Goal: Communication & Community: Answer question/provide support

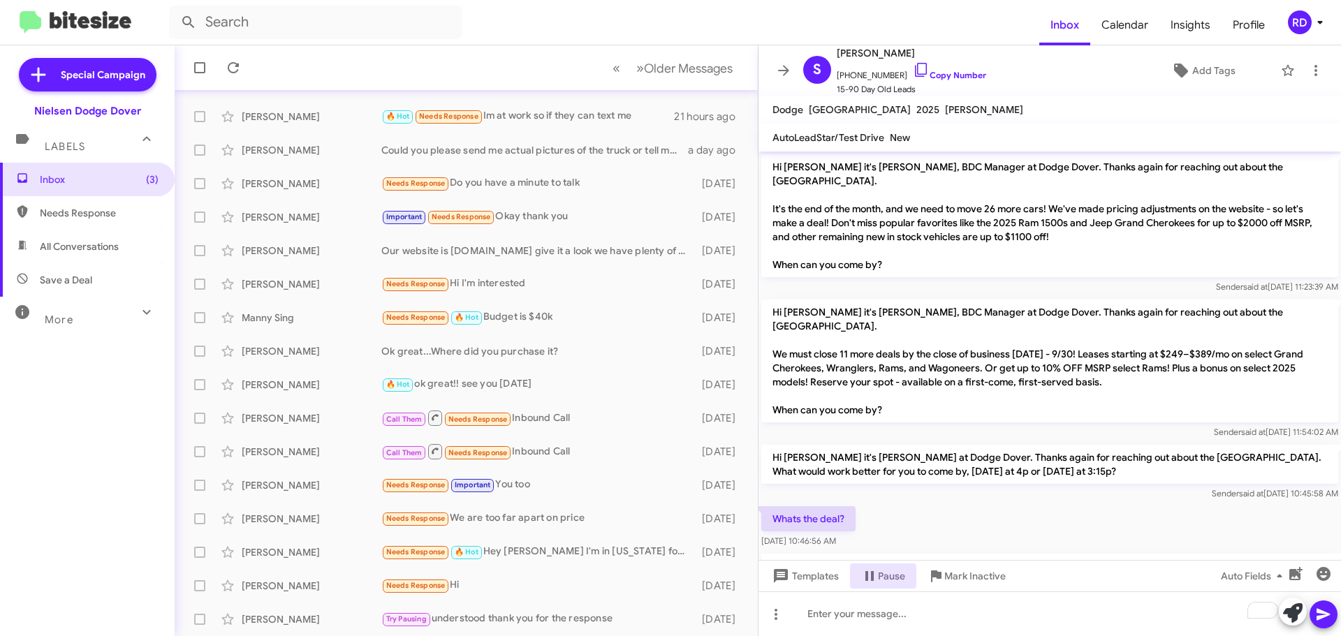
scroll to position [42, 0]
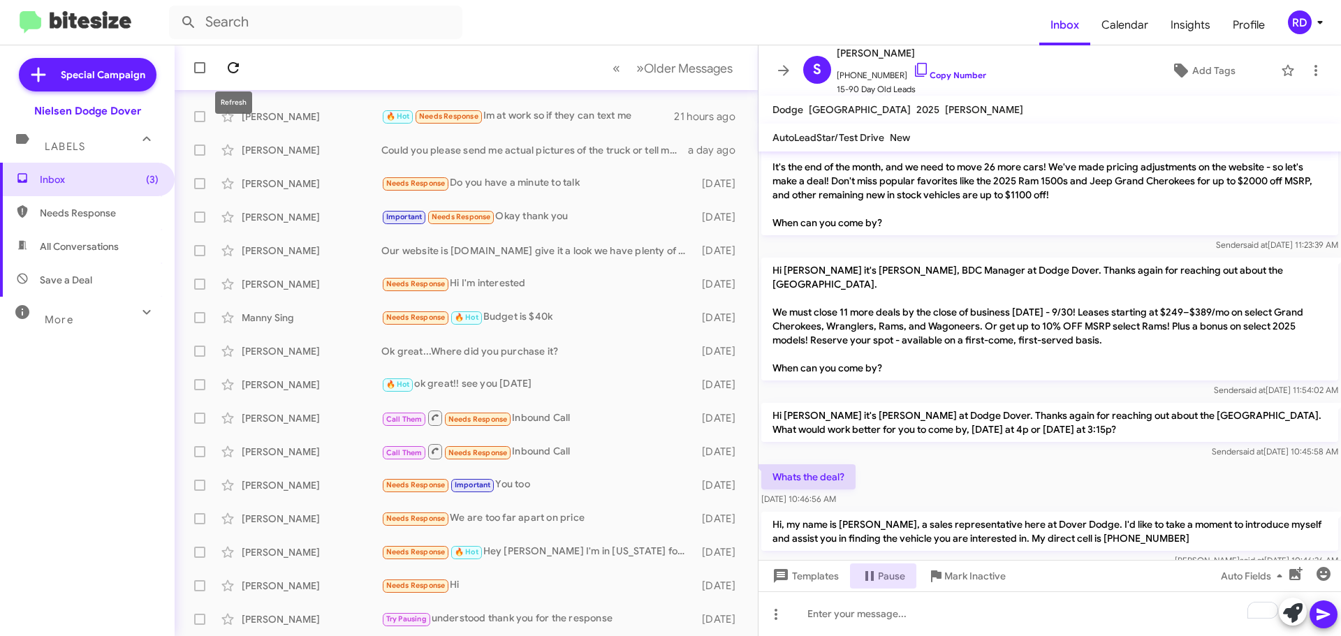
click at [244, 68] on span at bounding box center [233, 67] width 28 height 17
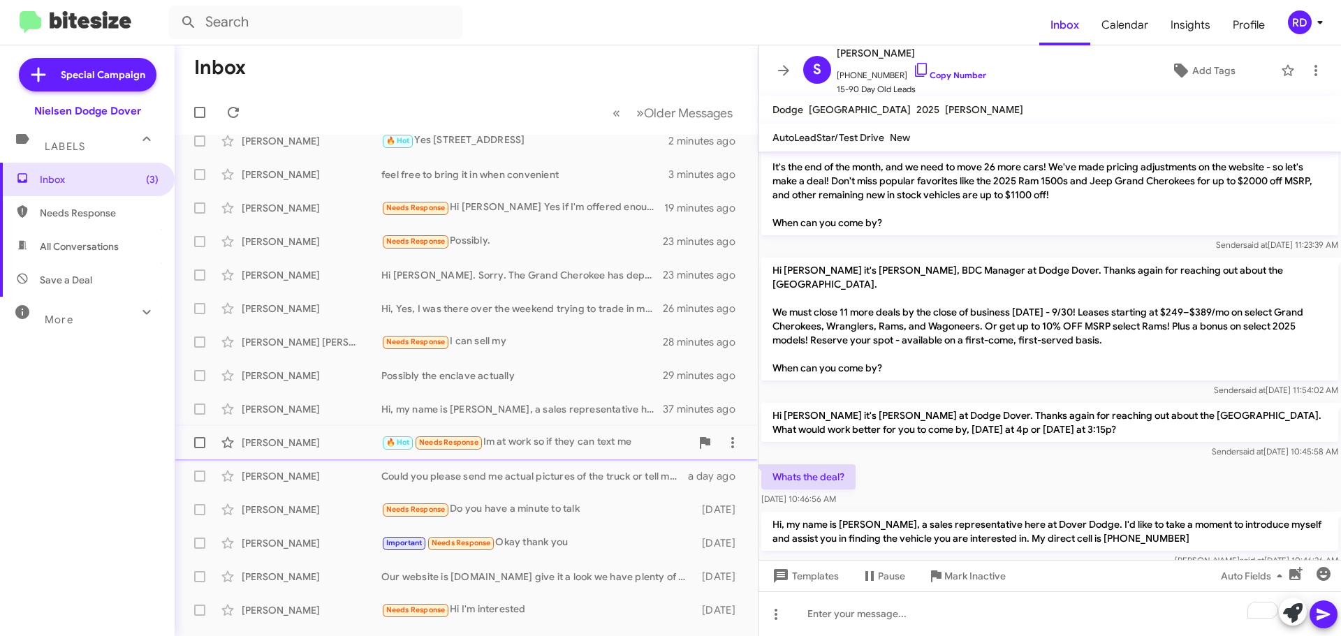
scroll to position [0, 0]
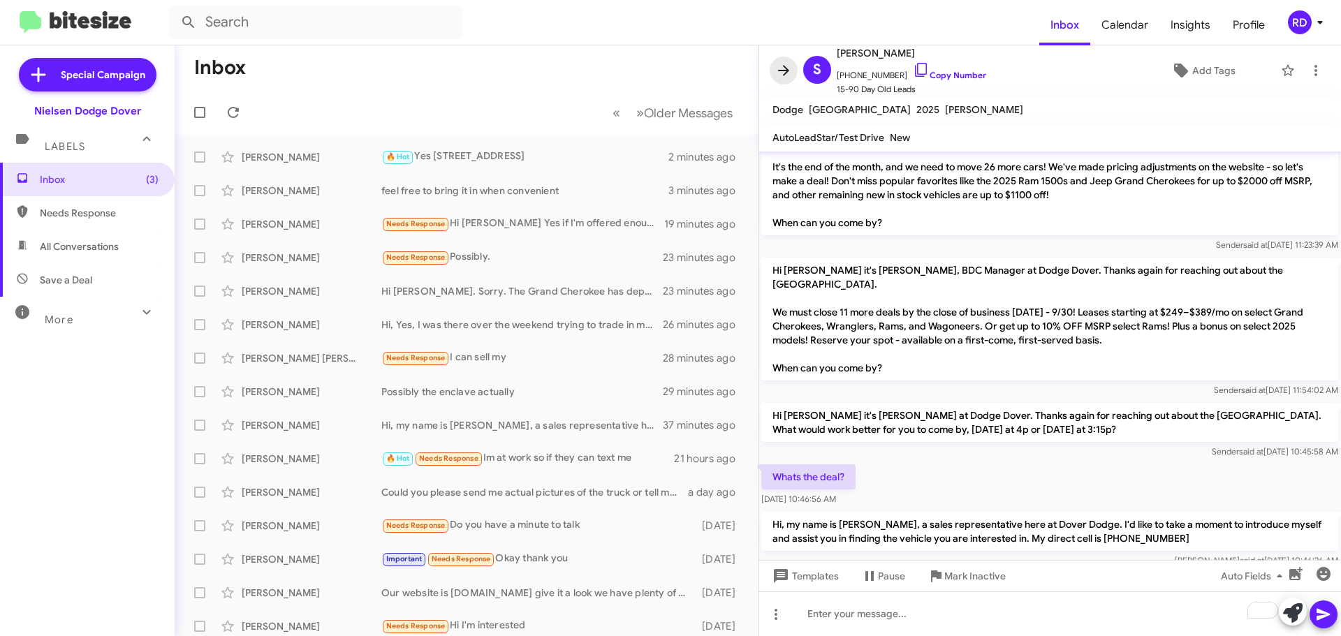
click at [776, 71] on icon at bounding box center [783, 70] width 17 height 17
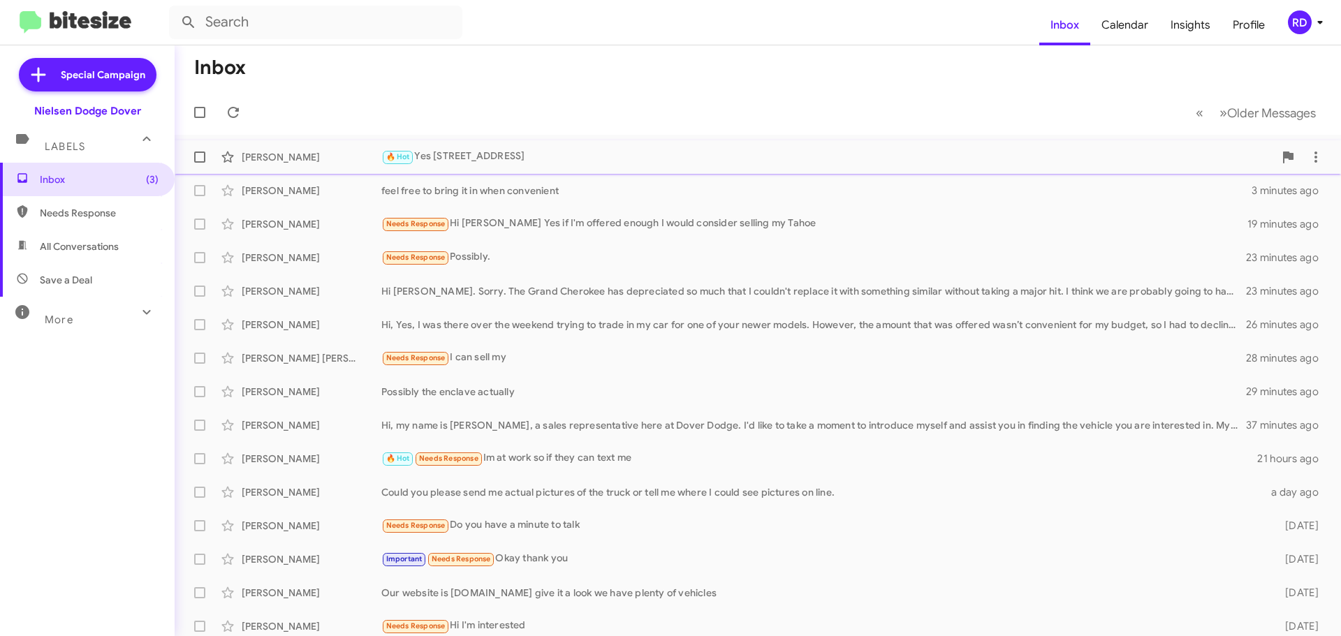
click at [276, 160] on div "[PERSON_NAME]" at bounding box center [312, 157] width 140 height 14
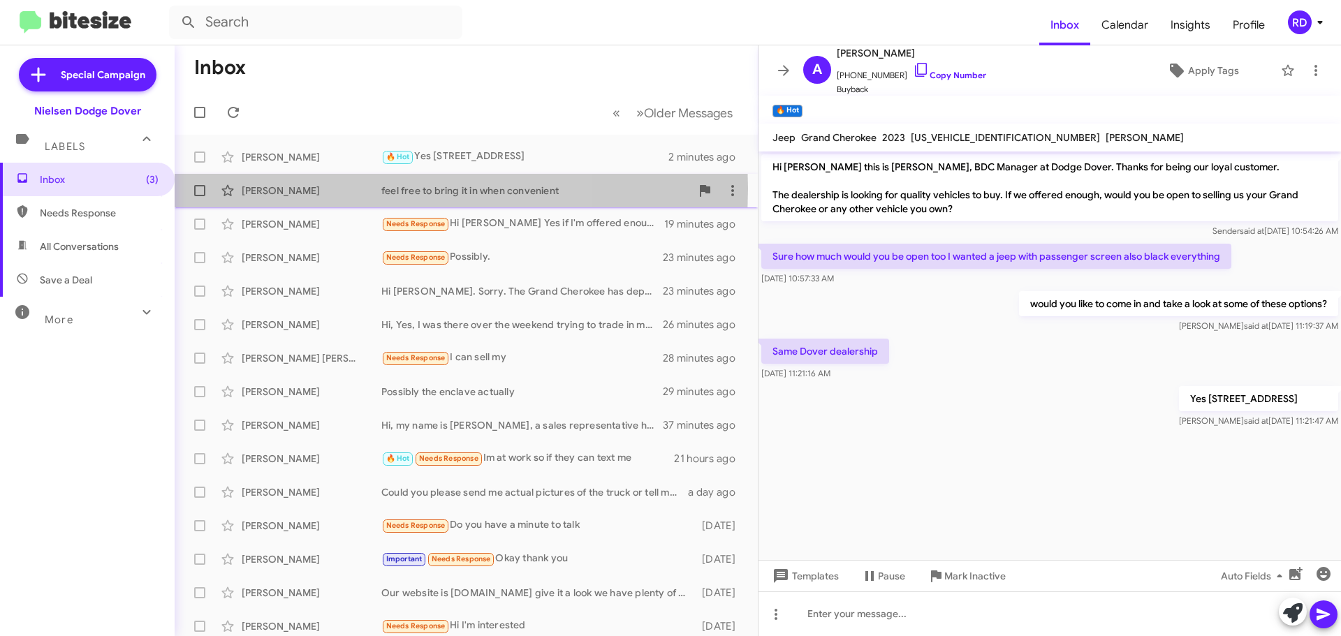
click at [315, 189] on div "[PERSON_NAME]" at bounding box center [312, 191] width 140 height 14
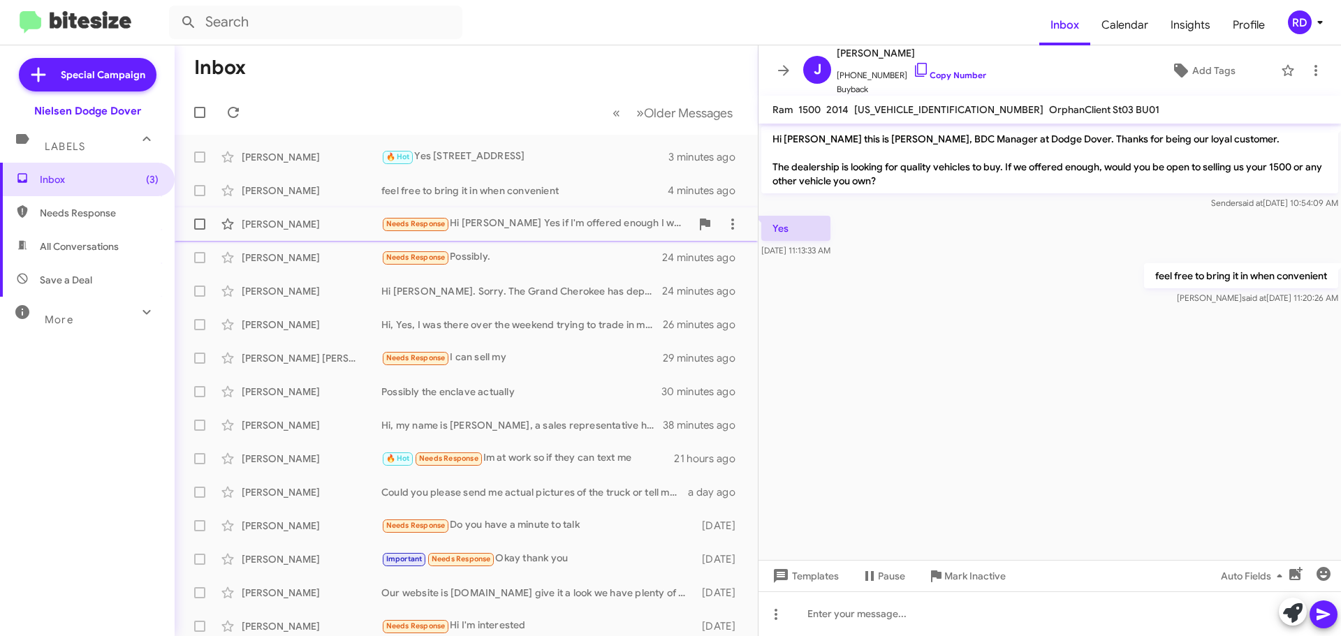
click at [309, 226] on div "[PERSON_NAME]" at bounding box center [312, 224] width 140 height 14
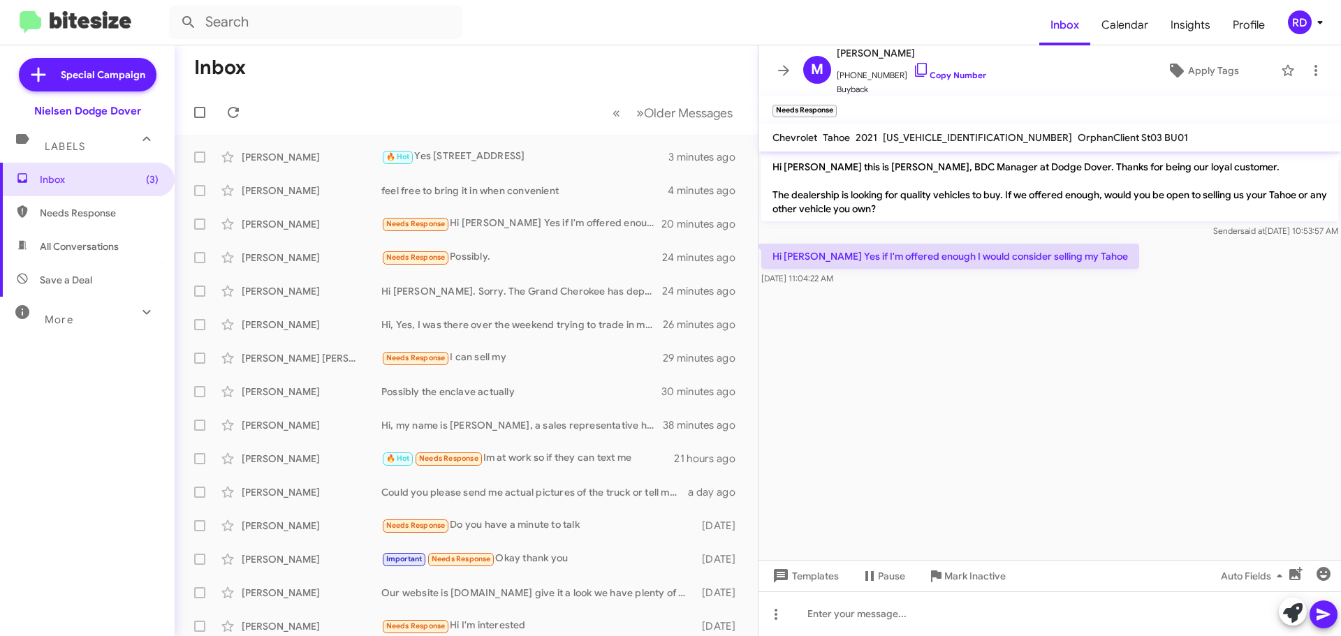
click at [821, 172] on p "Hi [PERSON_NAME] this is [PERSON_NAME], BDC Manager at Dodge Dover. Thanks for …" at bounding box center [1049, 187] width 577 height 67
click at [1225, 127] on mat-toolbar "Chevrolet Tahoe 2021 [US_VEHICLE_IDENTIFICATION_NUMBER] OrphanClient St03 BU01" at bounding box center [1049, 138] width 582 height 28
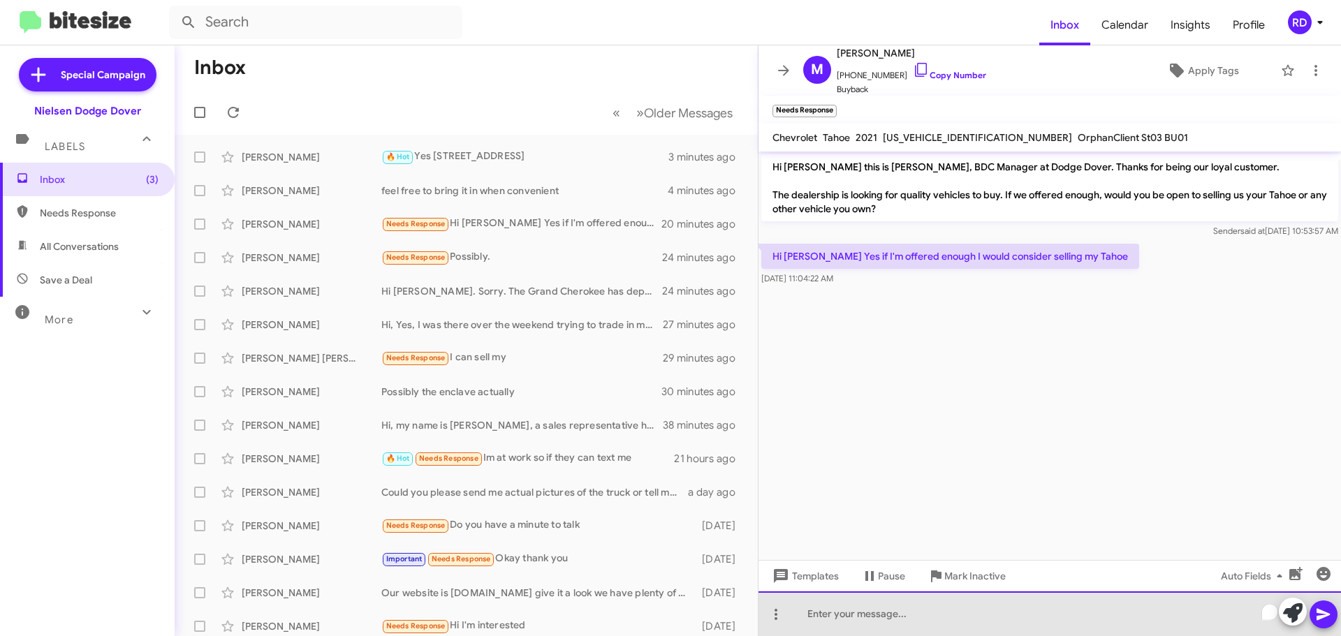
click at [871, 619] on div "To enrich screen reader interactions, please activate Accessibility in Grammarl…" at bounding box center [1049, 613] width 582 height 45
click at [890, 620] on div "ok when it wolh" at bounding box center [1049, 613] width 582 height 45
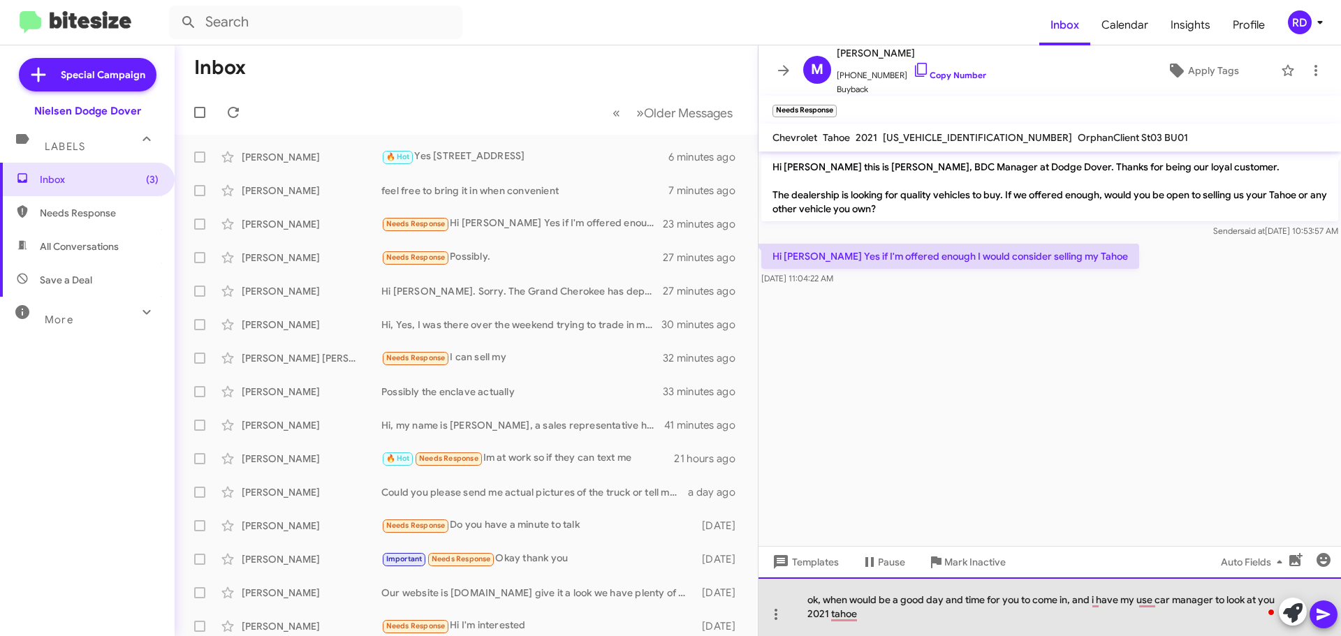
click at [1070, 602] on div "ok, when would be a good day and time for you to come in, and i have my use car…" at bounding box center [1049, 606] width 582 height 59
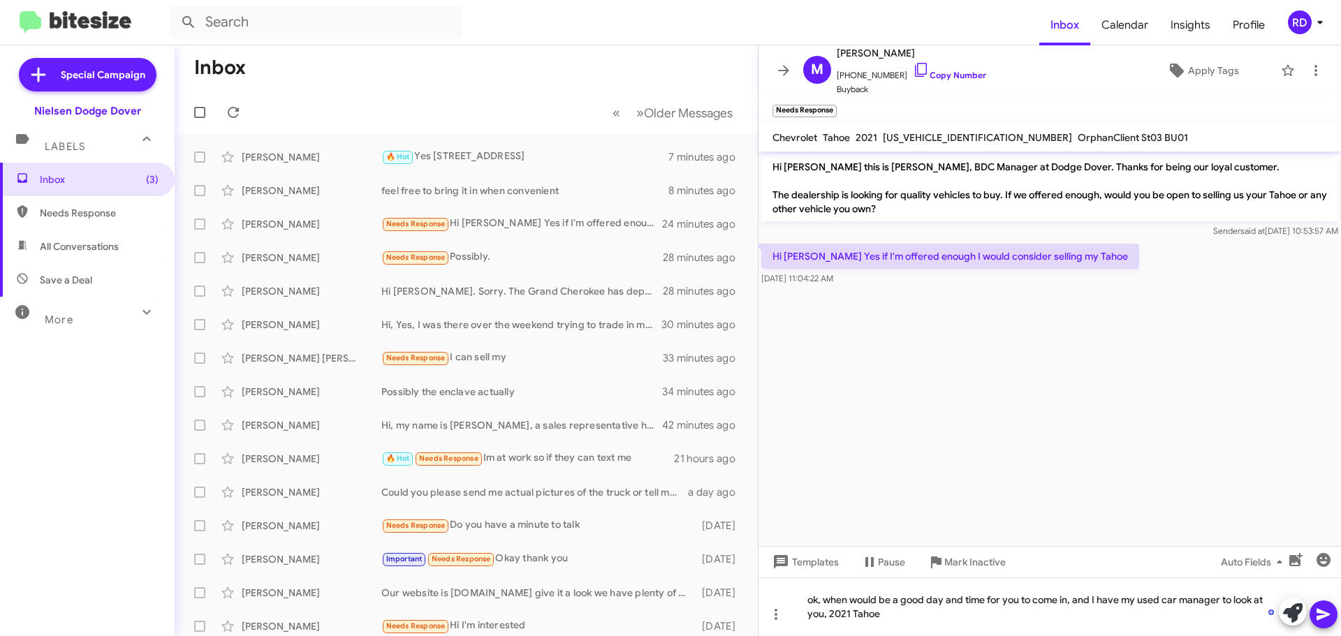
click at [1326, 618] on icon at bounding box center [1323, 614] width 17 height 17
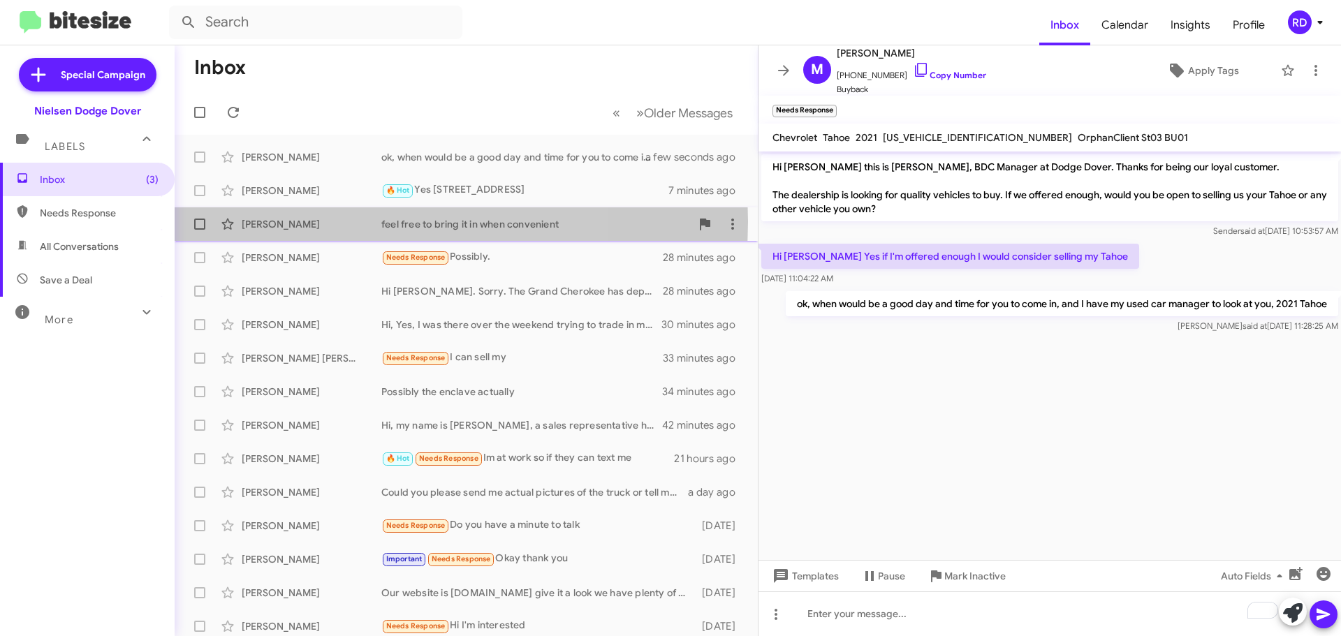
click at [323, 221] on div "[PERSON_NAME]" at bounding box center [312, 224] width 140 height 14
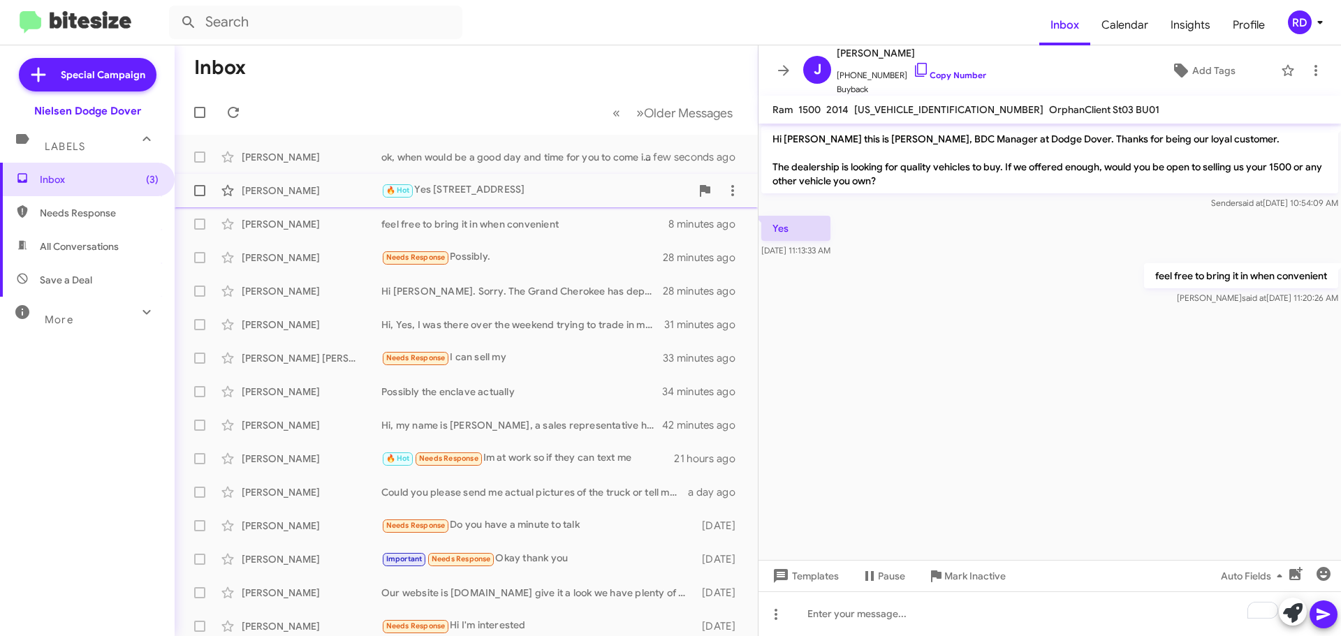
click at [498, 193] on div "🔥 Hot Yes [STREET_ADDRESS]" at bounding box center [535, 190] width 309 height 16
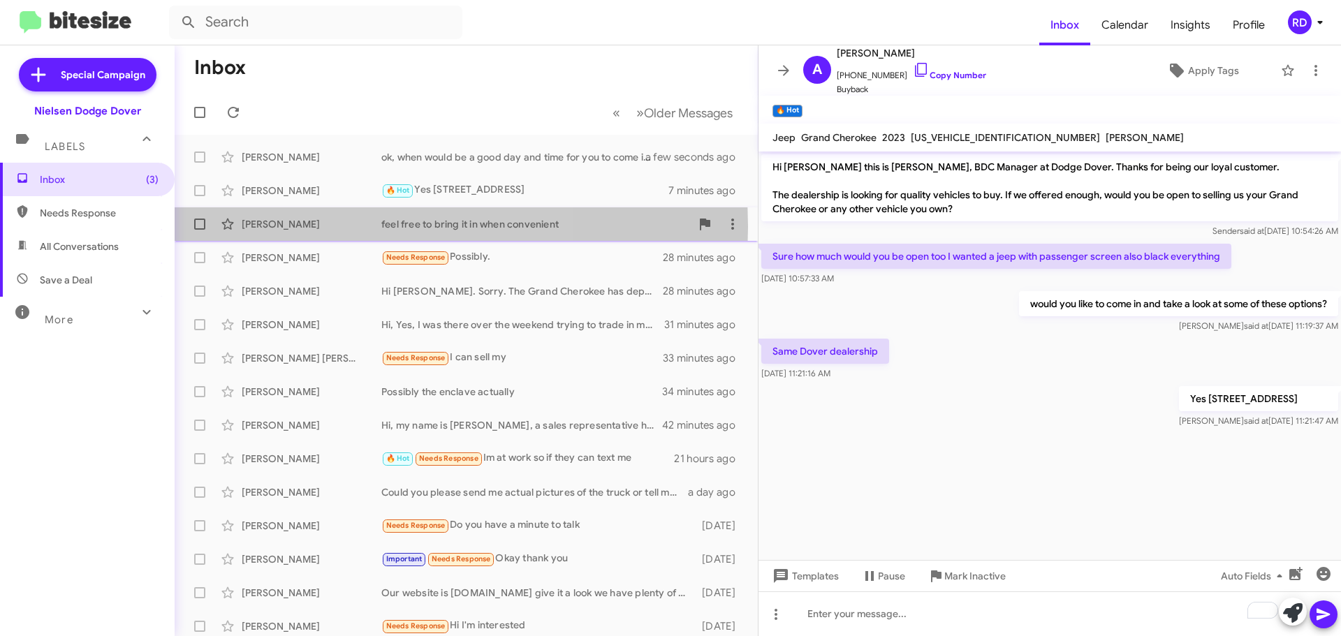
click at [305, 227] on div "[PERSON_NAME]" at bounding box center [312, 224] width 140 height 14
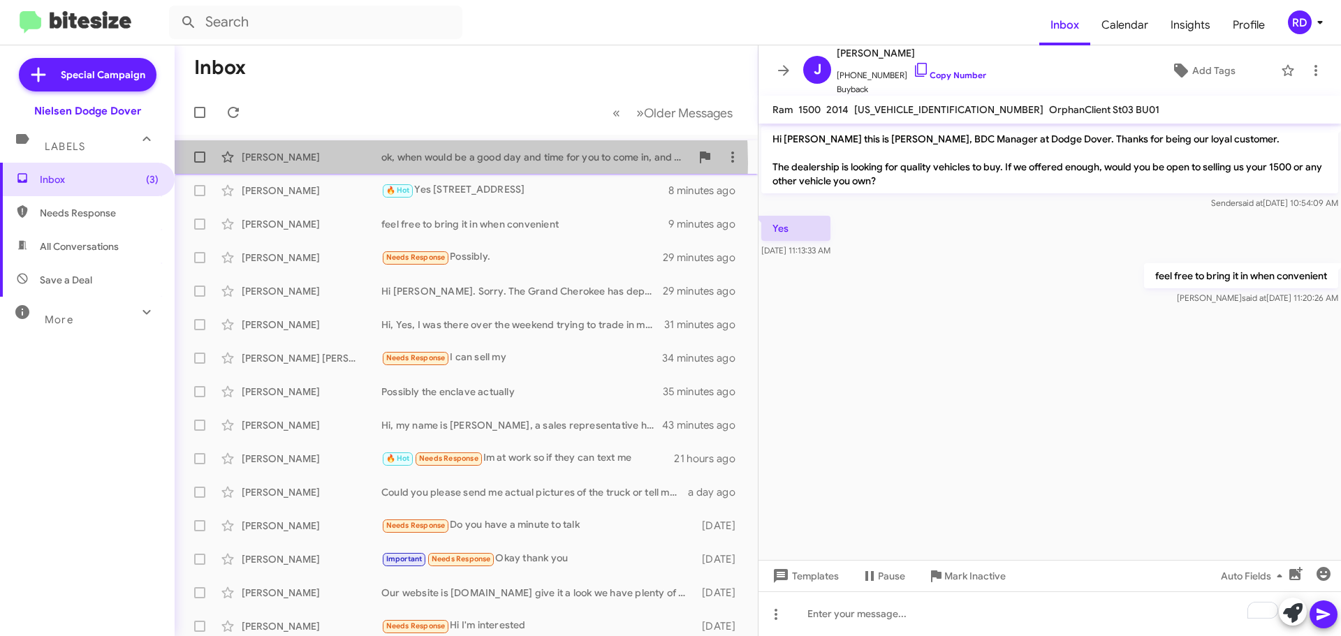
click at [334, 163] on div "[PERSON_NAME]" at bounding box center [312, 157] width 140 height 14
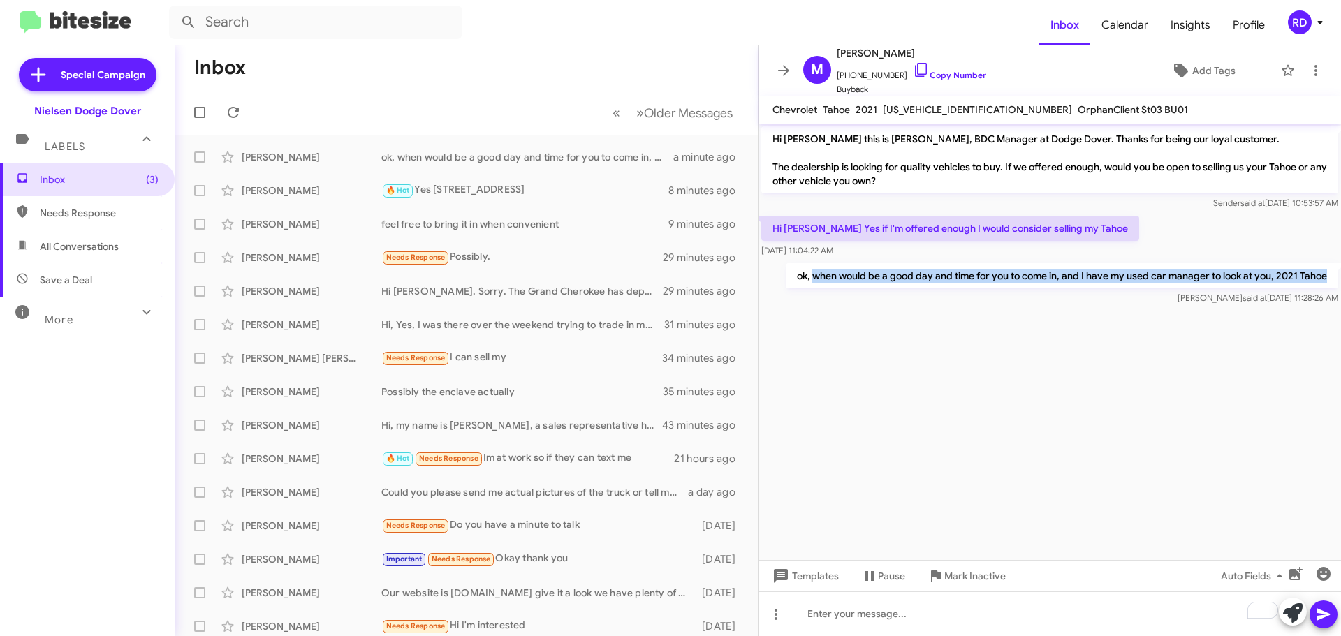
drag, startPoint x: 809, startPoint y: 276, endPoint x: 1334, endPoint y: 273, distance: 525.1
click at [1334, 273] on p "ok, when would be a good day and time for you to come in, and I have my used ca…" at bounding box center [1061, 275] width 552 height 25
copy p "when would be a good day and time for you to come in, and I have my used car ma…"
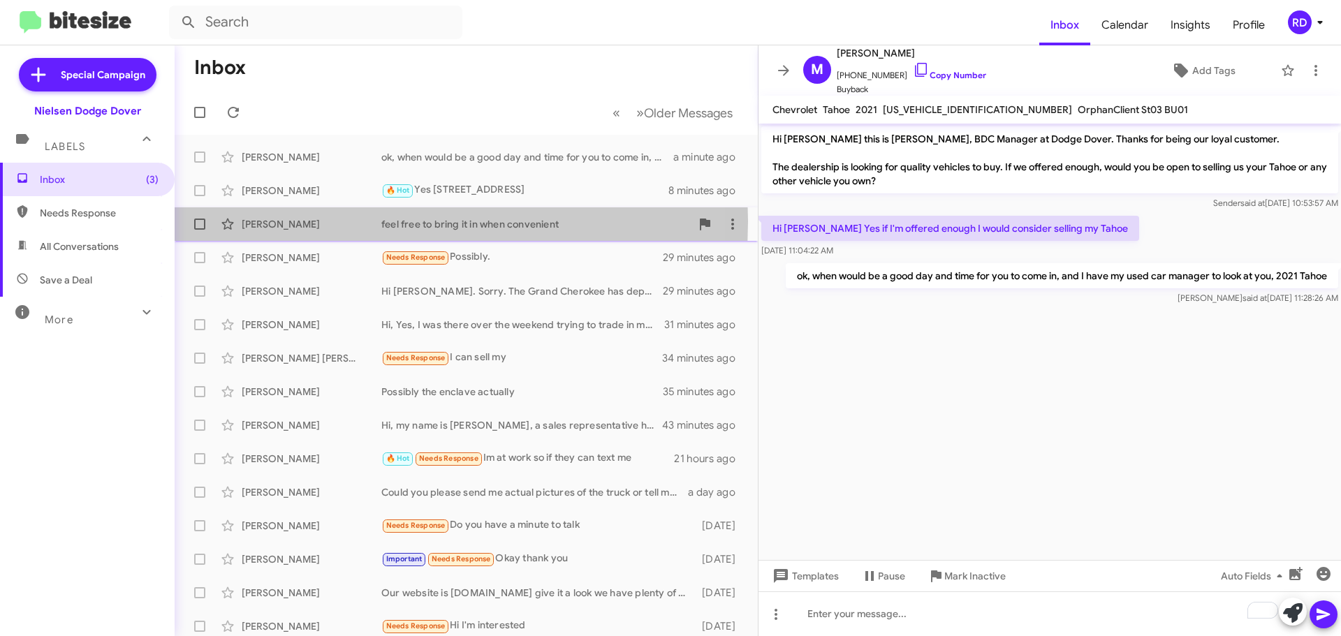
click at [293, 221] on div "[PERSON_NAME]" at bounding box center [312, 224] width 140 height 14
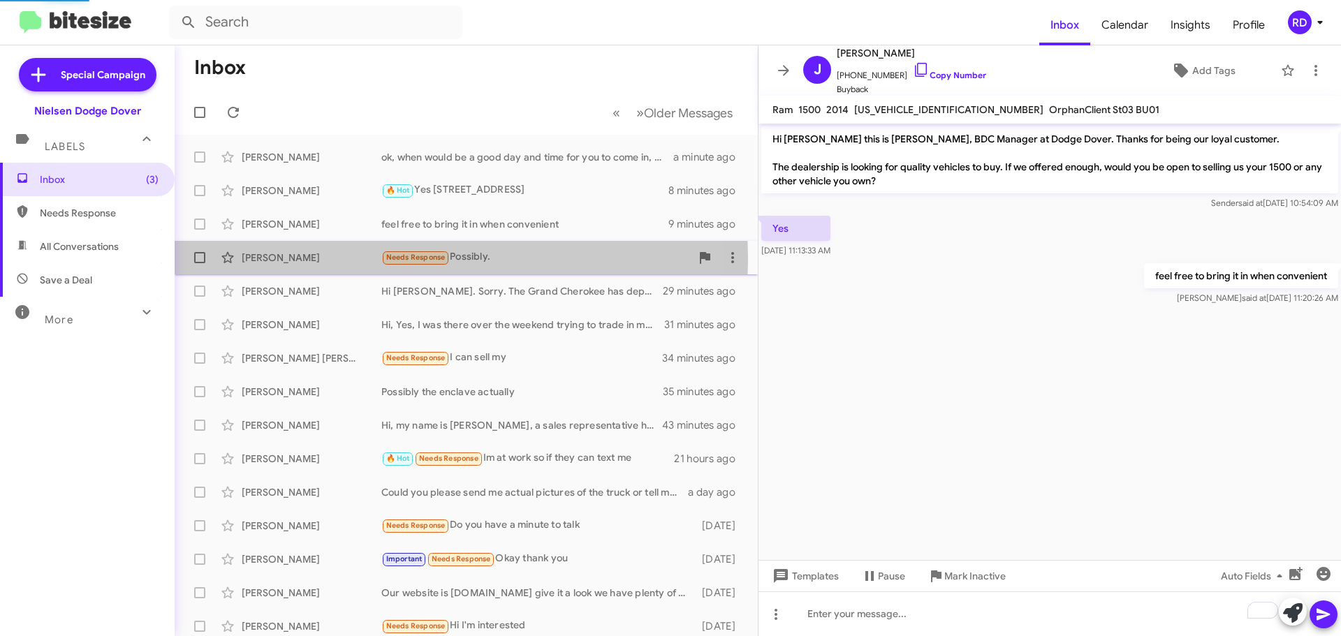
click at [293, 259] on div "[PERSON_NAME]" at bounding box center [312, 258] width 140 height 14
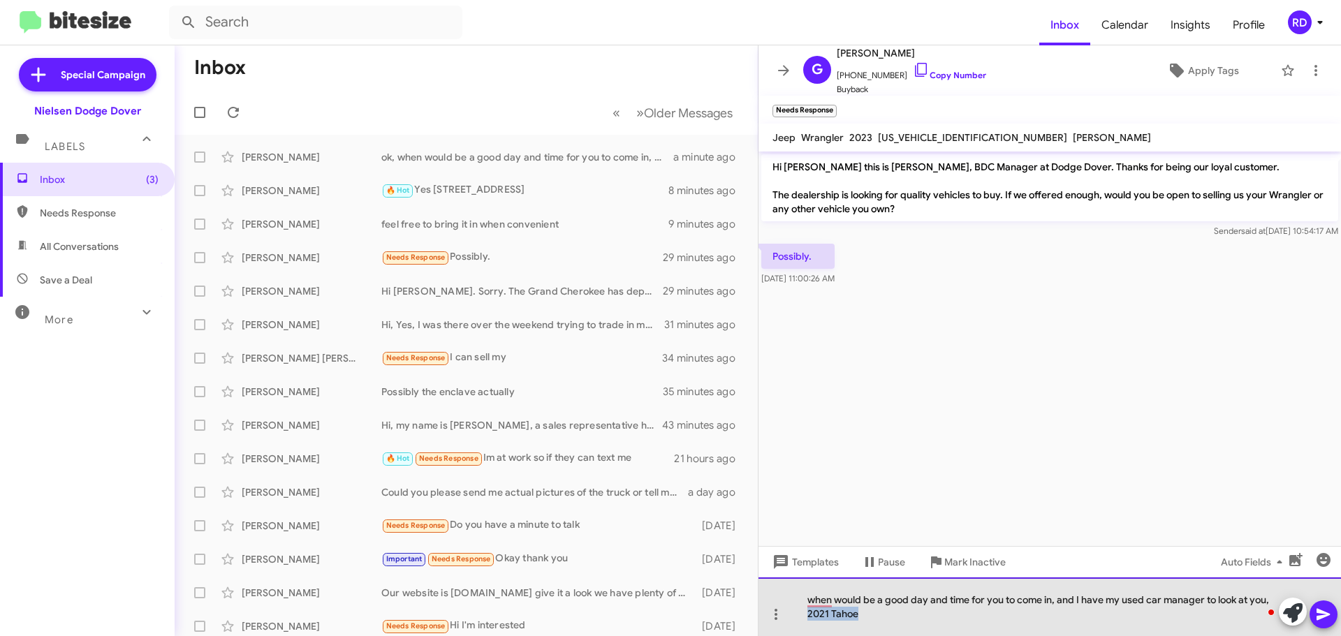
drag, startPoint x: 856, startPoint y: 614, endPoint x: 807, endPoint y: 614, distance: 48.9
click at [807, 614] on div "when would be a good day and time for you to come in, and I have my used car ma…" at bounding box center [1049, 606] width 582 height 59
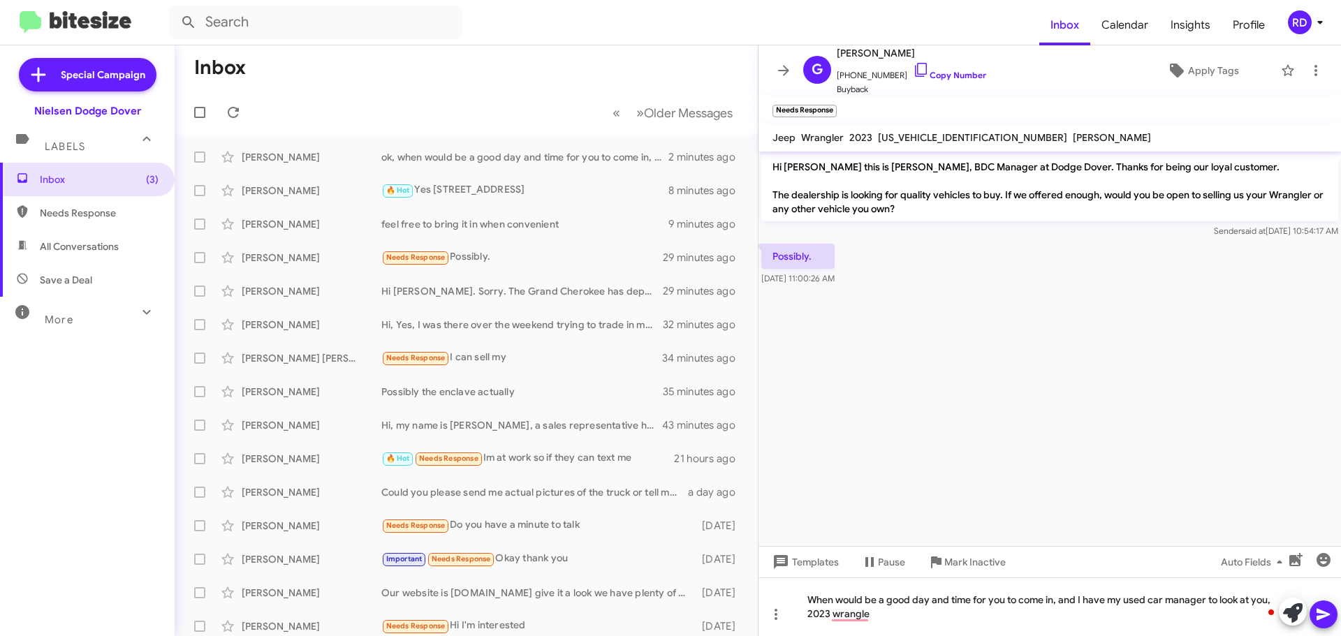
click at [1328, 614] on icon at bounding box center [1322, 615] width 13 height 12
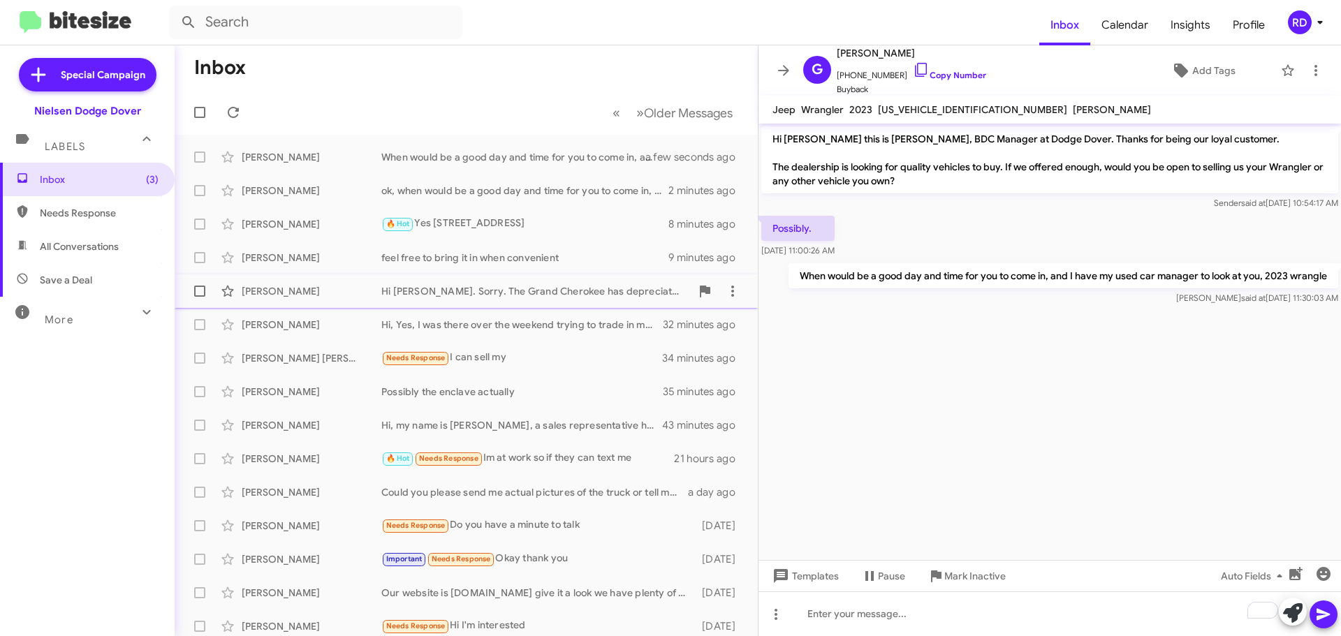
click at [276, 288] on div "[PERSON_NAME]" at bounding box center [312, 291] width 140 height 14
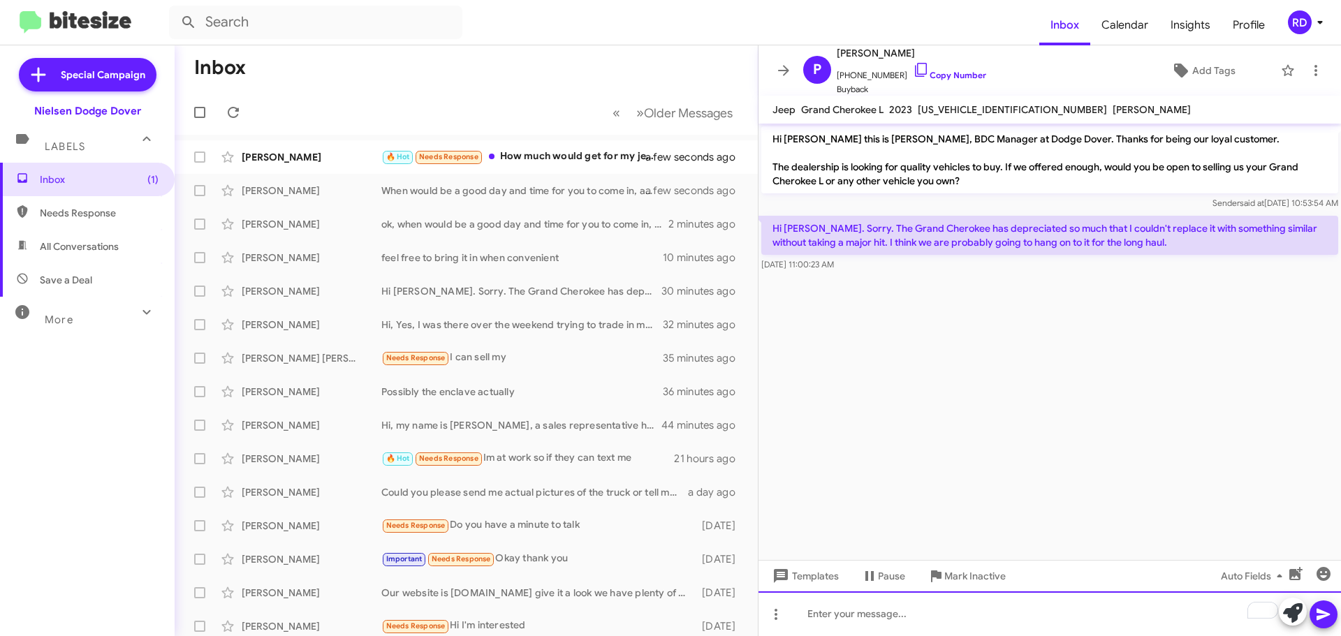
click at [894, 616] on div "To enrich screen reader interactions, please activate Accessibility in Grammarl…" at bounding box center [1049, 613] width 582 height 45
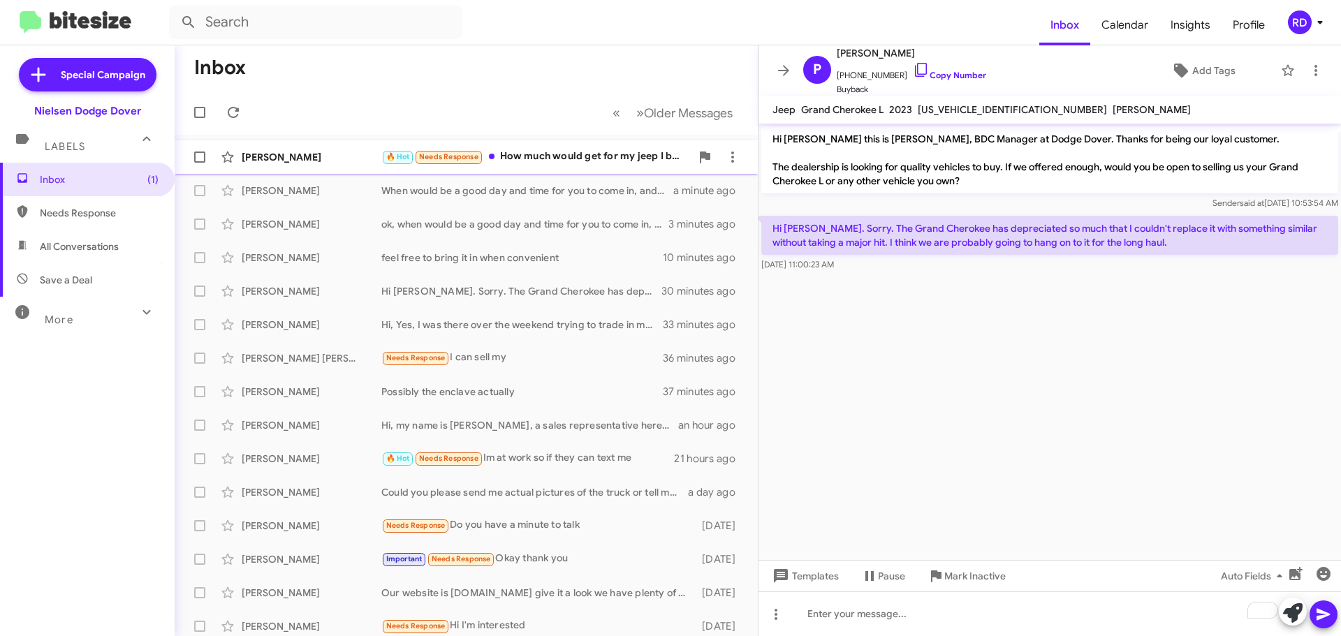
click at [547, 161] on div "🔥 Hot Needs Response How much would get for my jeep I brought brand new cash at…" at bounding box center [535, 157] width 309 height 16
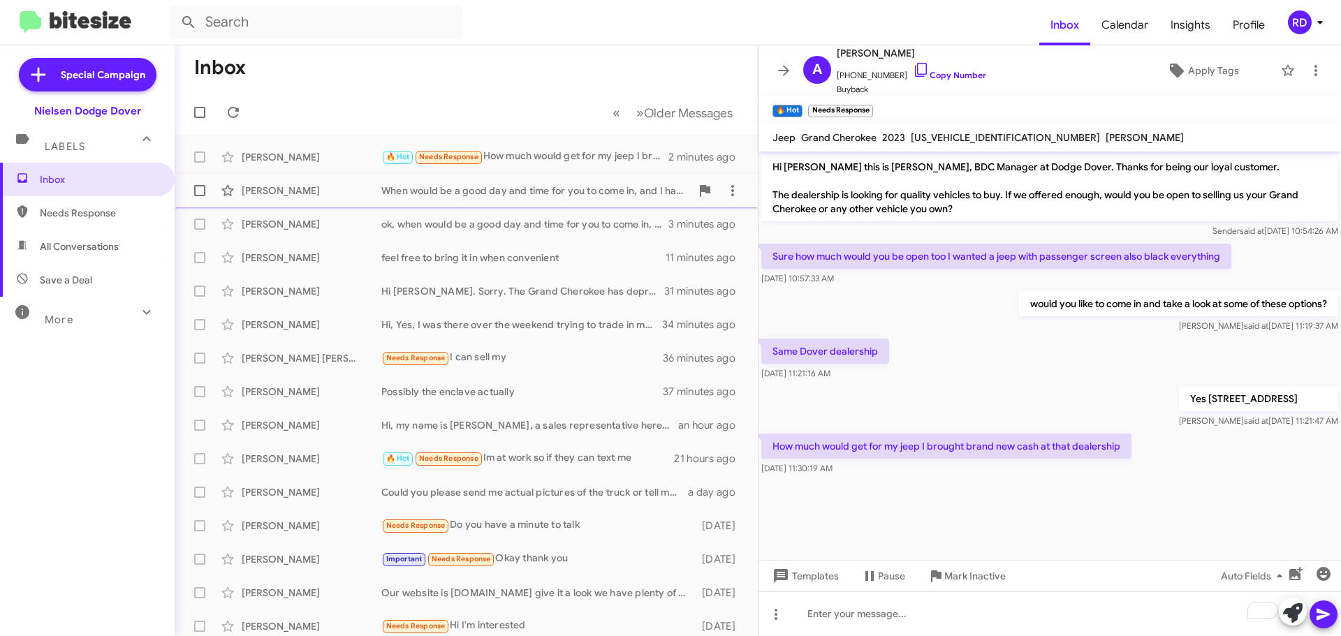
click at [323, 193] on div "[PERSON_NAME]" at bounding box center [312, 191] width 140 height 14
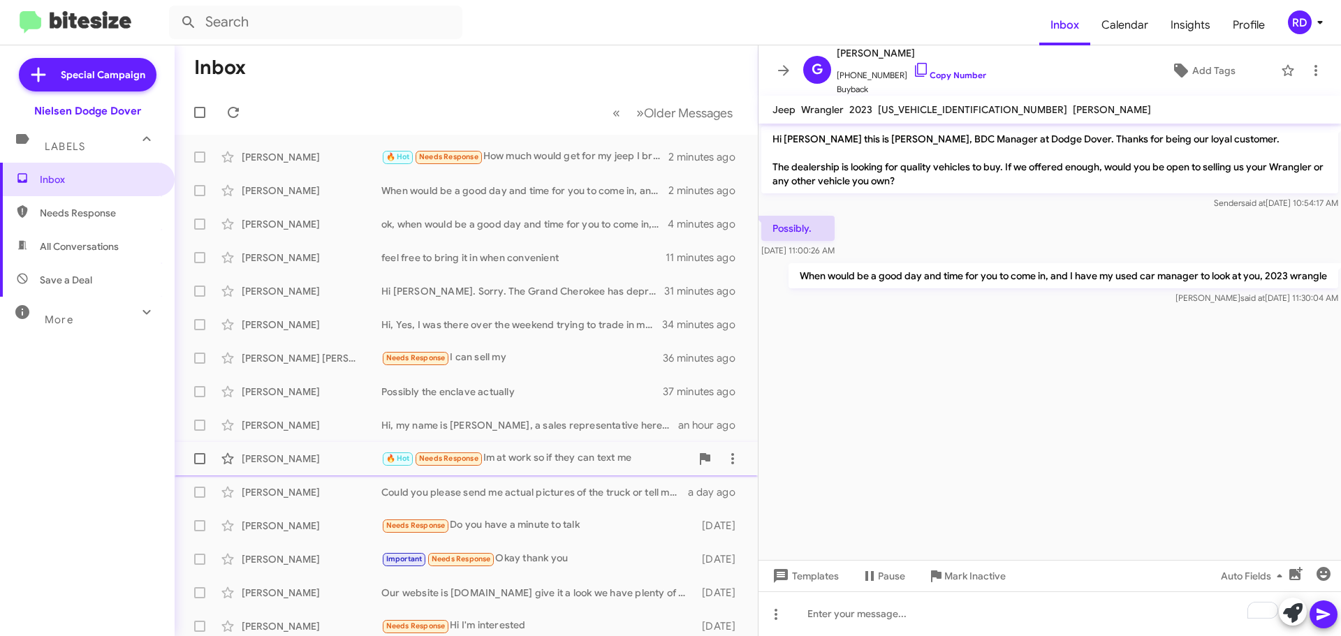
click at [337, 460] on div "[PERSON_NAME]" at bounding box center [312, 459] width 140 height 14
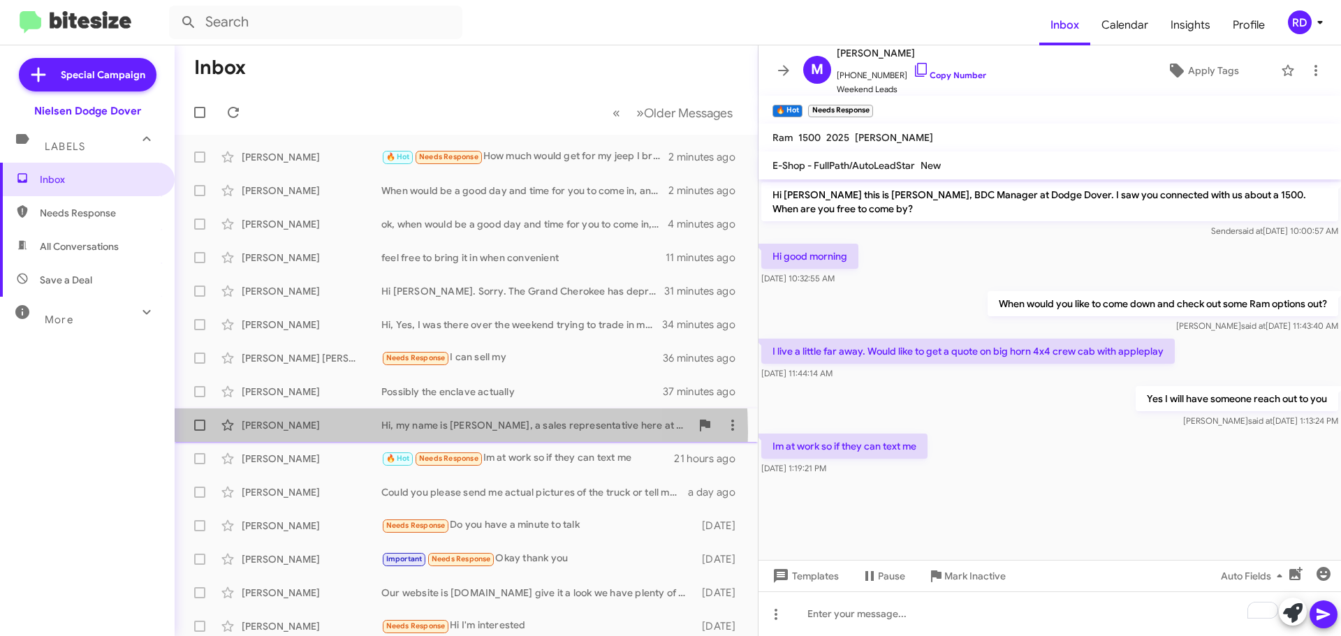
click at [350, 431] on div "[PERSON_NAME] Hi, my name is [PERSON_NAME], a sales representative here at Dove…" at bounding box center [466, 425] width 561 height 28
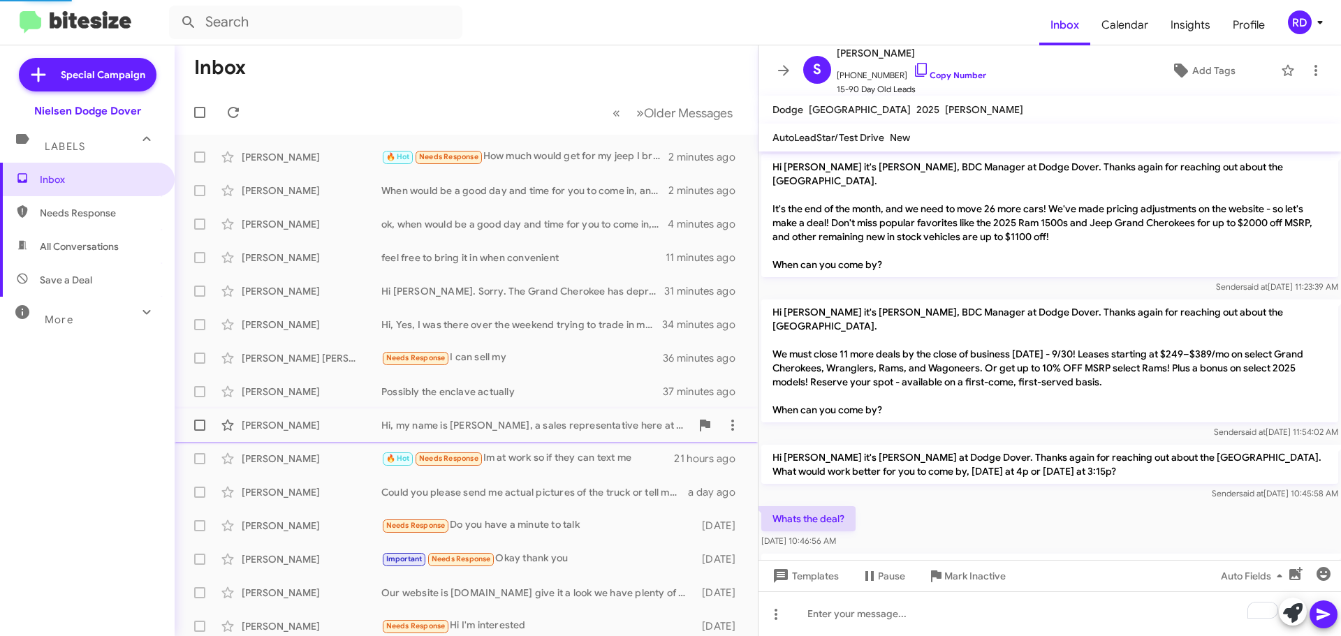
scroll to position [42, 0]
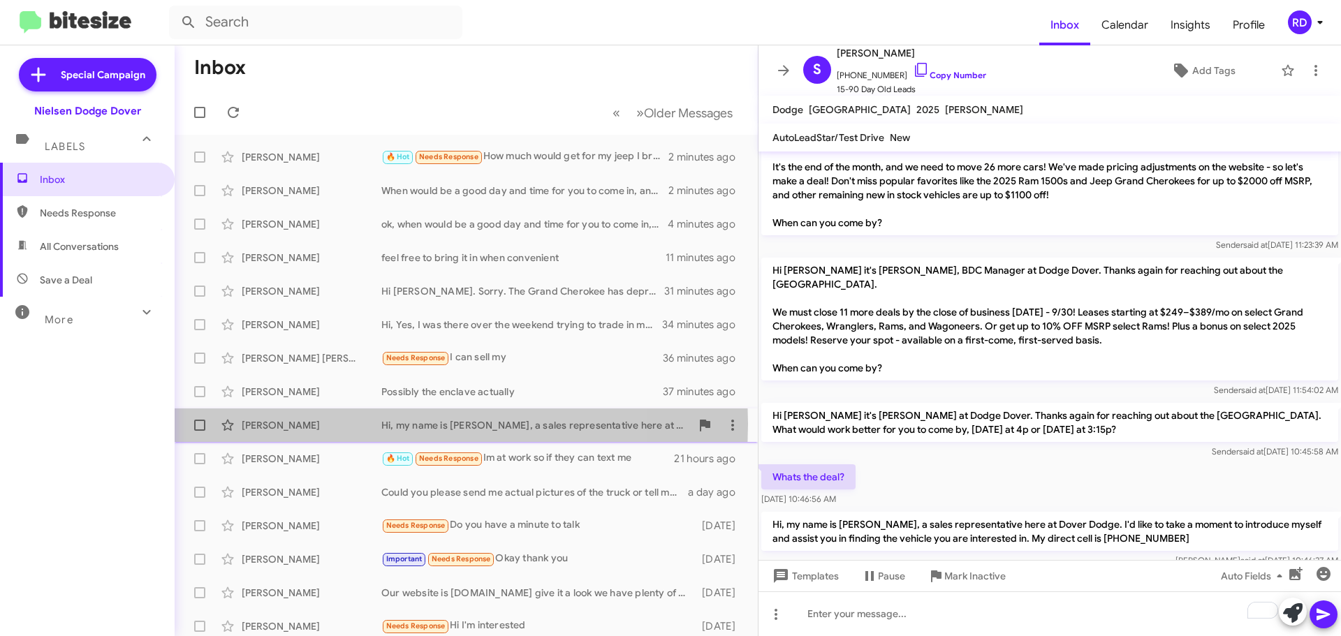
click at [342, 424] on div "[PERSON_NAME]" at bounding box center [312, 425] width 140 height 14
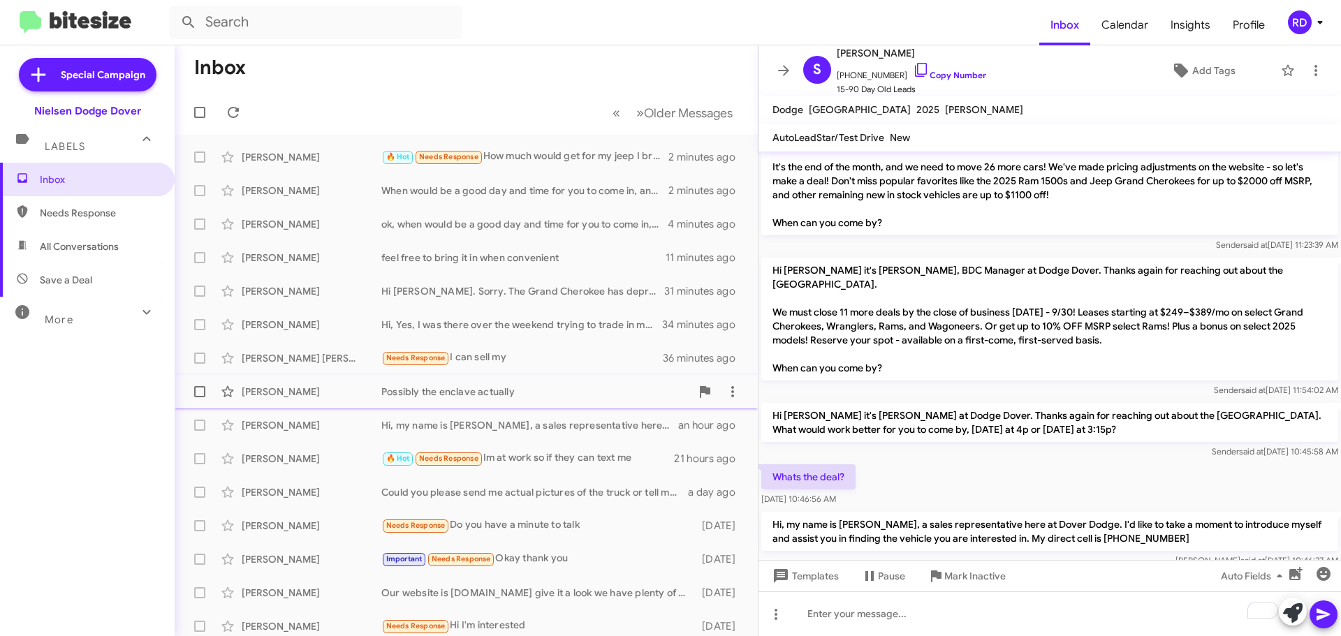
click at [346, 397] on div "[PERSON_NAME]" at bounding box center [312, 392] width 140 height 14
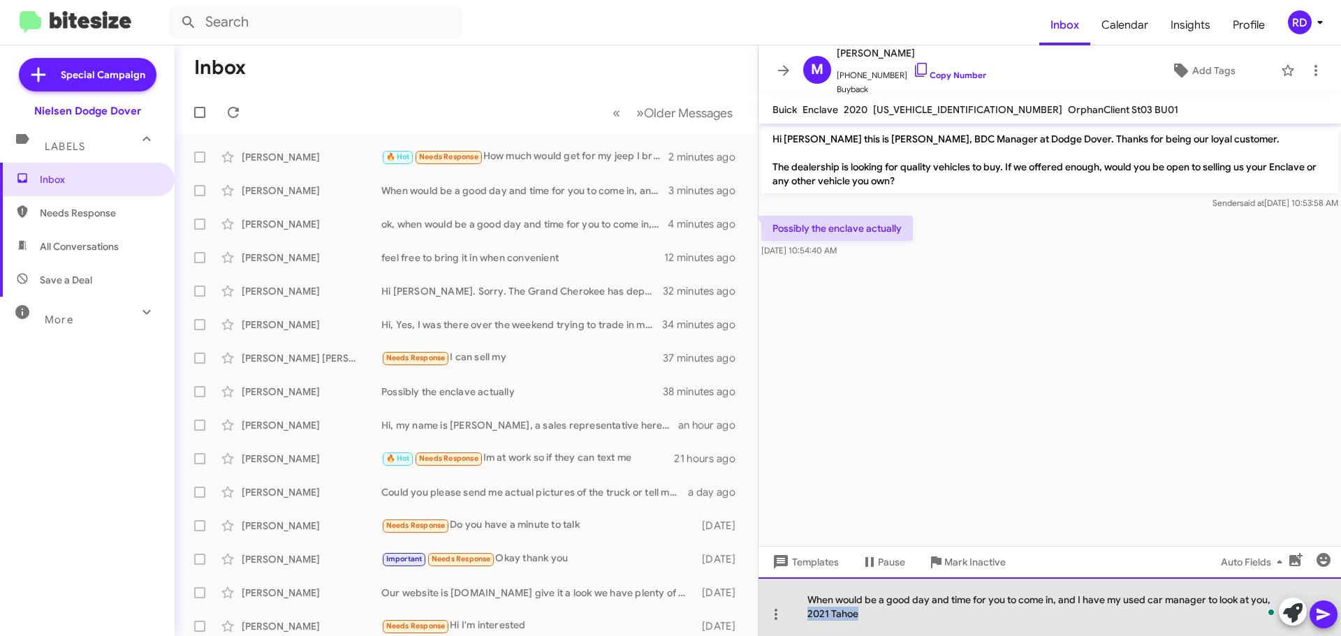
drag, startPoint x: 859, startPoint y: 620, endPoint x: 808, endPoint y: 619, distance: 51.0
click at [808, 619] on div "When would be a good day and time for you to come in, and I have my used car ma…" at bounding box center [1049, 606] width 582 height 59
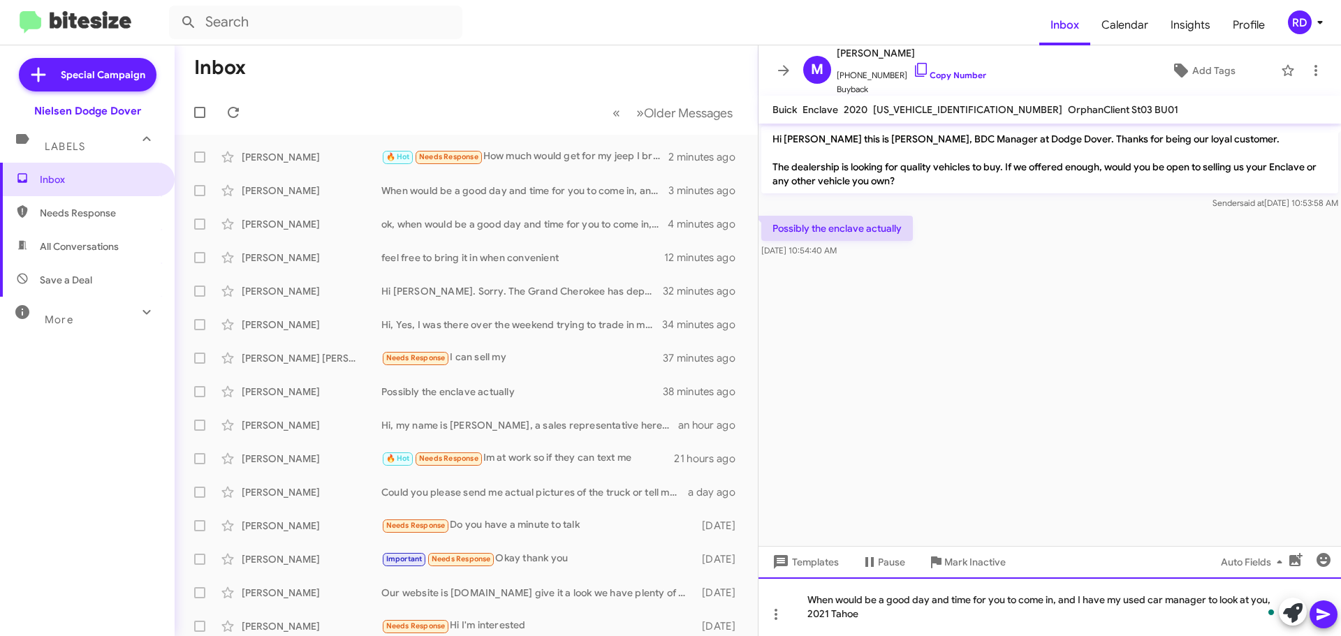
click at [1267, 600] on div "When would be a good day and time for you to come in, and I have my used car ma…" at bounding box center [1049, 606] width 582 height 59
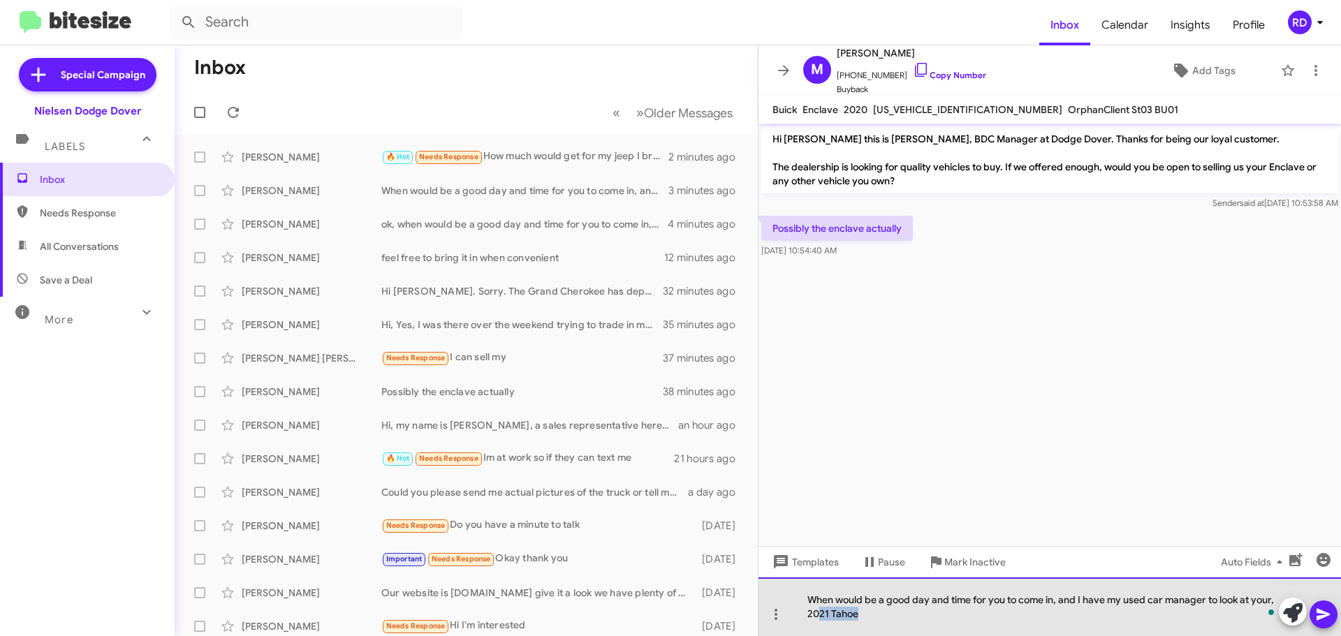
drag, startPoint x: 866, startPoint y: 620, endPoint x: 818, endPoint y: 611, distance: 49.0
click at [818, 611] on div "When would be a good day and time for you to come in, and I have my used car ma…" at bounding box center [1049, 606] width 582 height 59
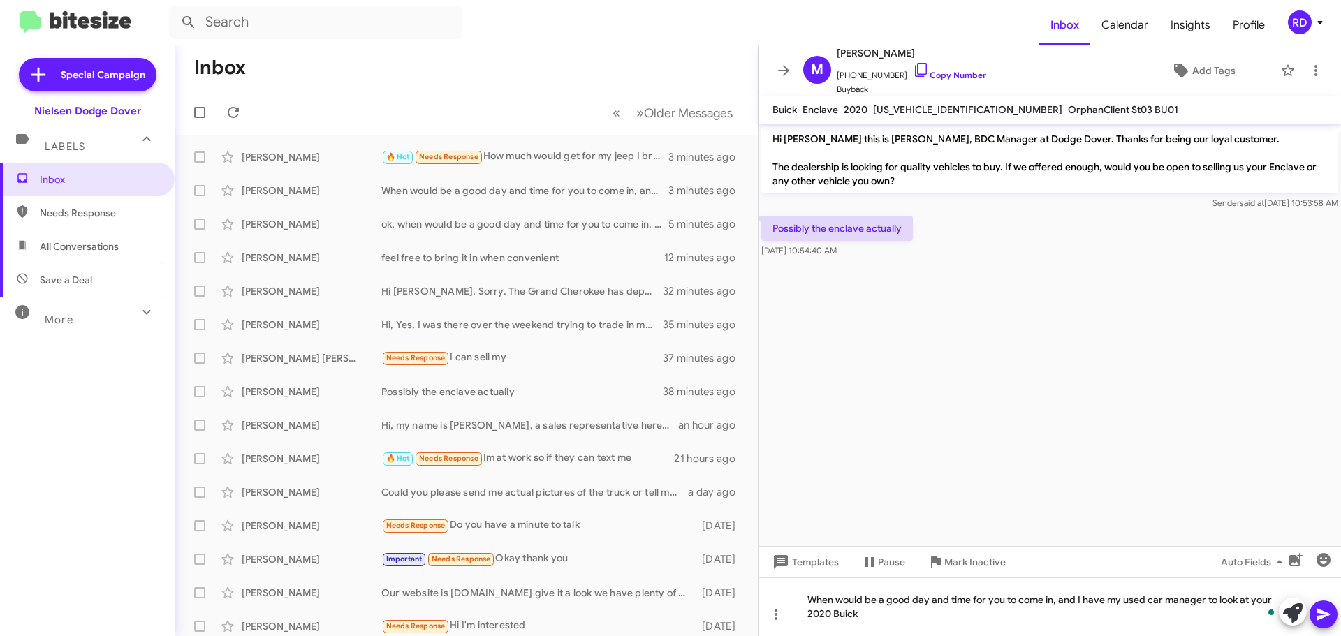
click at [1324, 615] on icon at bounding box center [1322, 615] width 13 height 12
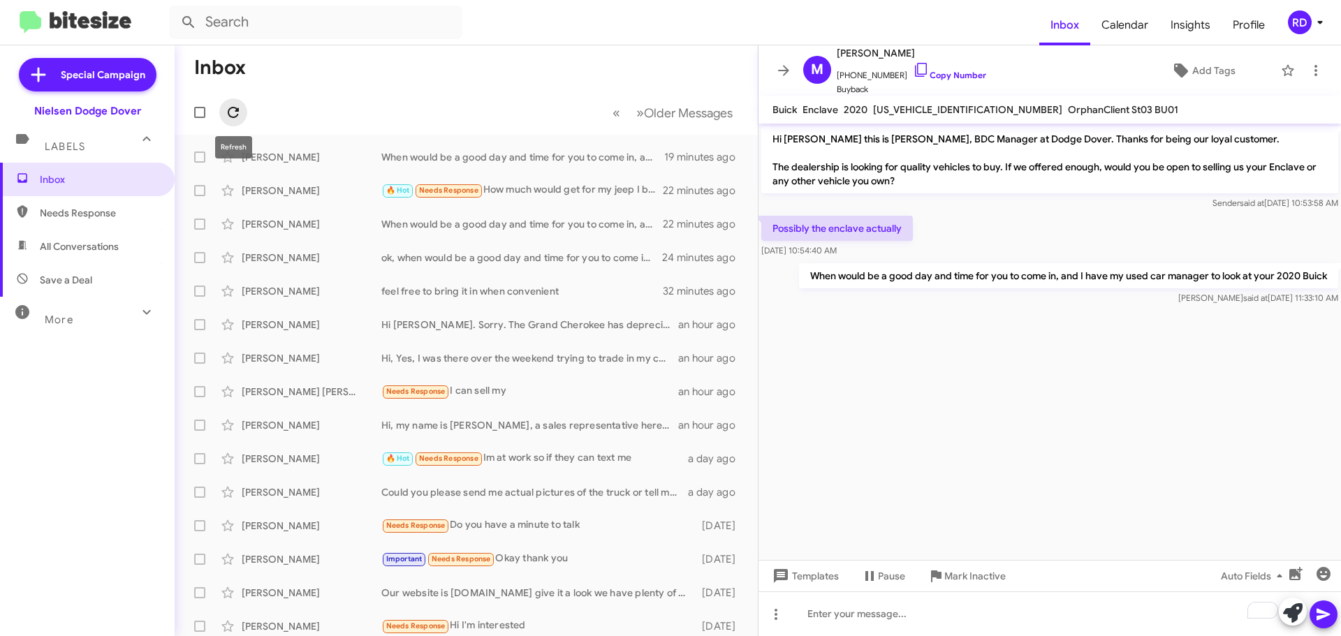
click at [233, 113] on icon at bounding box center [233, 112] width 17 height 17
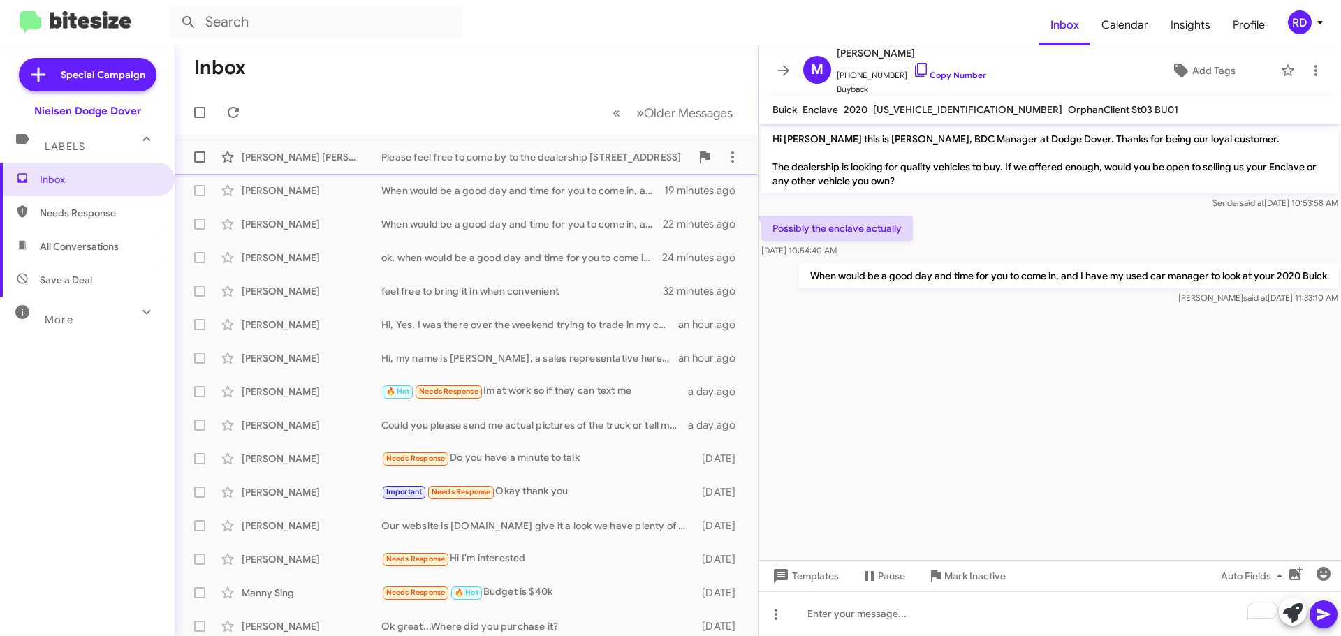
click at [475, 156] on div "Please feel free to come by to the dealership [STREET_ADDRESS]" at bounding box center [535, 157] width 309 height 14
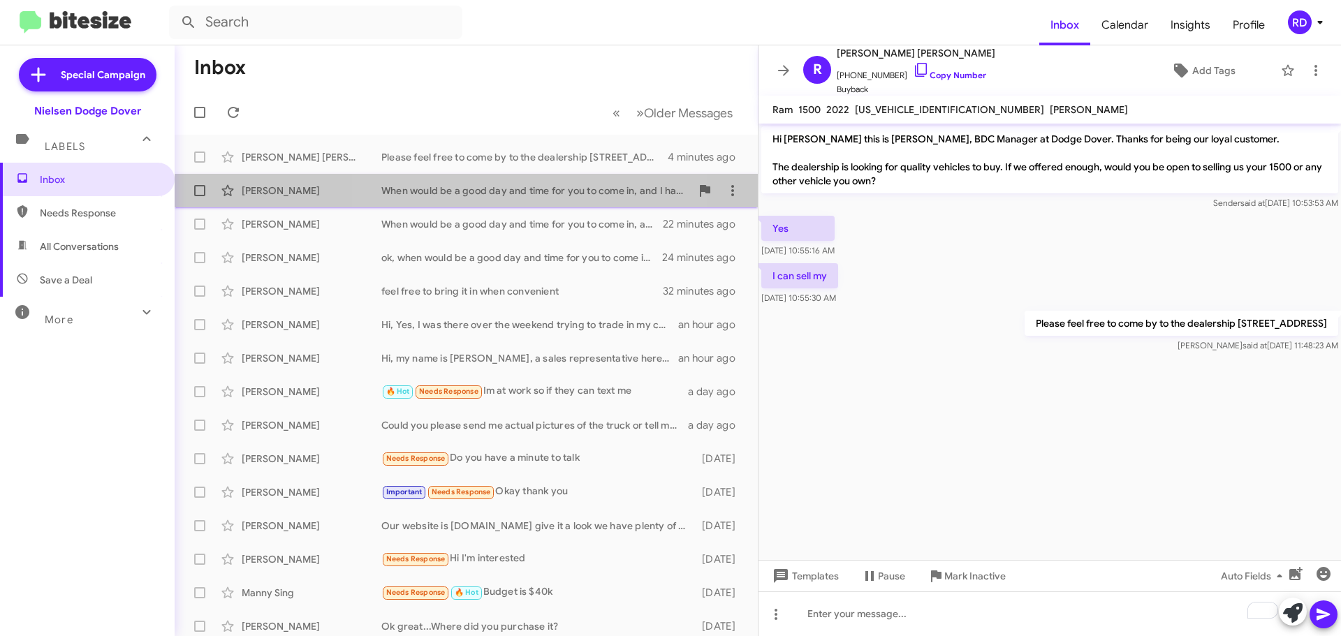
click at [505, 197] on div "When would be a good day and time for you to come in, and I have my used car ma…" at bounding box center [535, 191] width 309 height 14
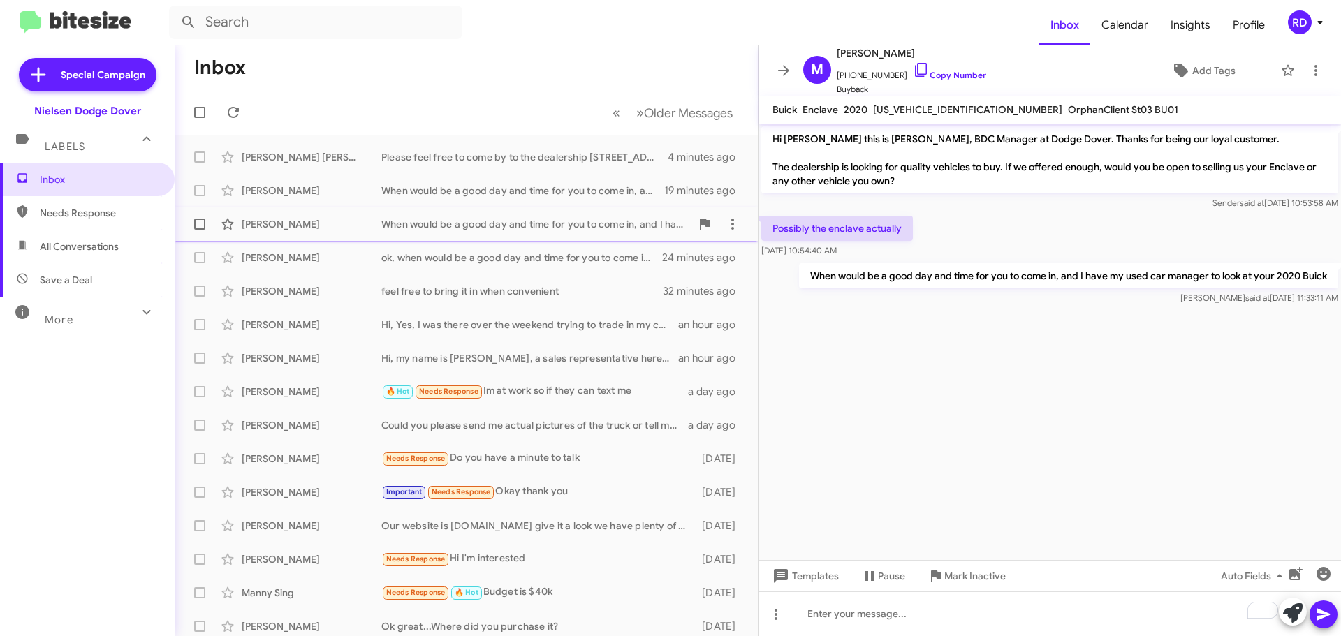
click at [467, 226] on div "When would be a good day and time for you to come in, and I have my used car ma…" at bounding box center [535, 224] width 309 height 14
click at [228, 103] on button at bounding box center [233, 112] width 28 height 28
click at [68, 179] on span "Inbox" at bounding box center [99, 179] width 119 height 14
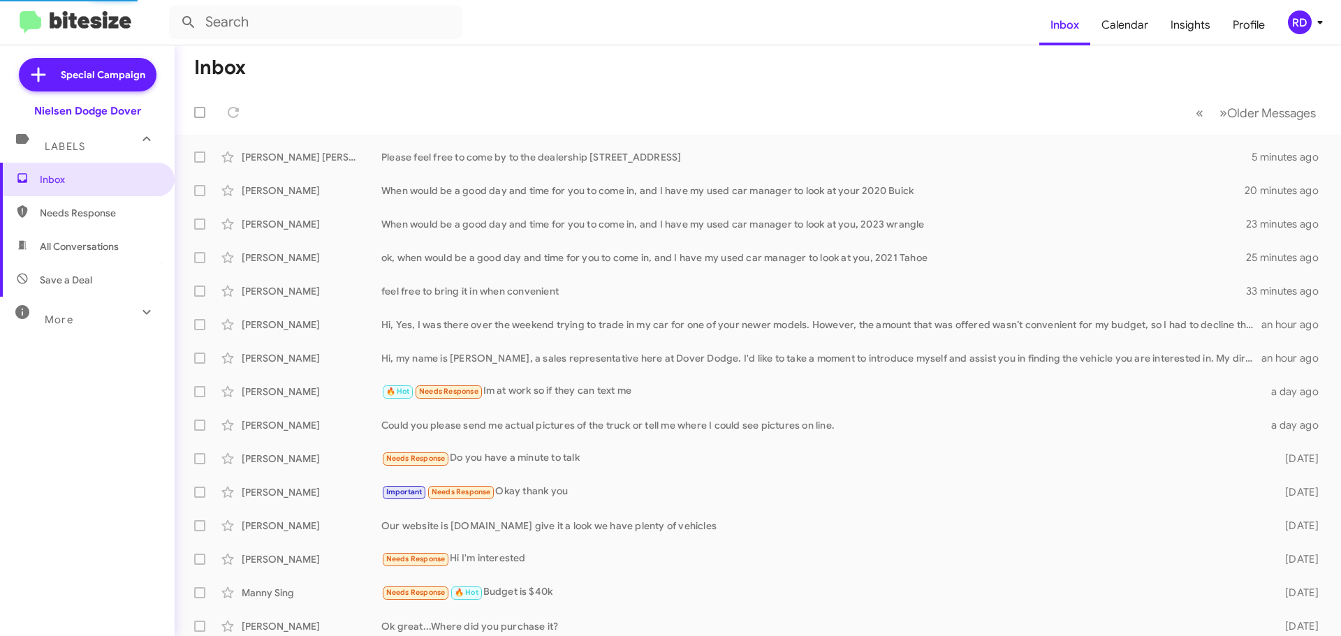
click at [71, 208] on span "Needs Response" at bounding box center [99, 213] width 119 height 14
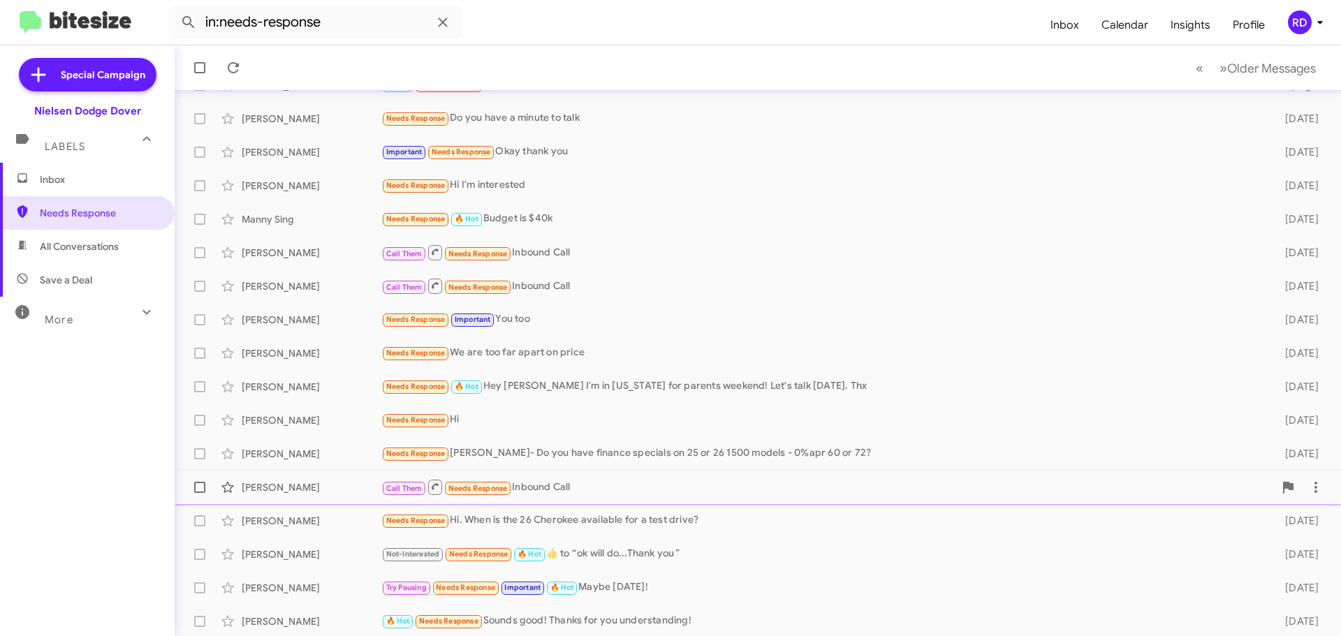
scroll to position [175, 0]
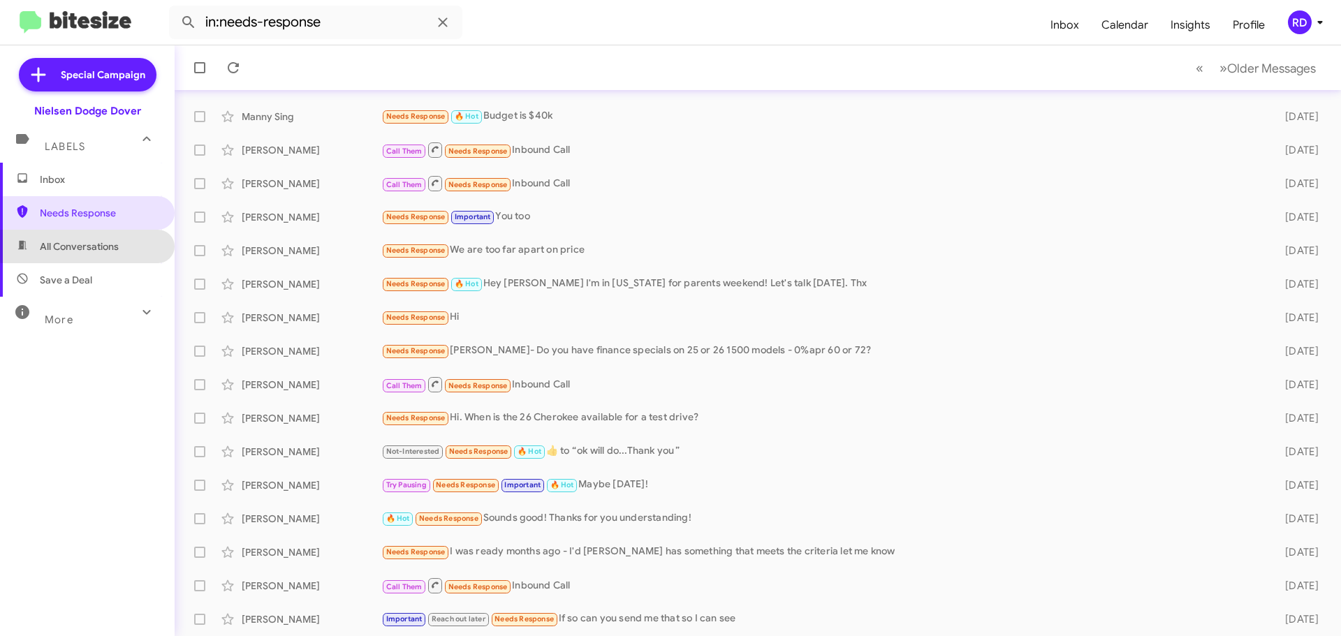
click at [97, 245] on span "All Conversations" at bounding box center [79, 246] width 79 height 14
type input "in:all-conversations"
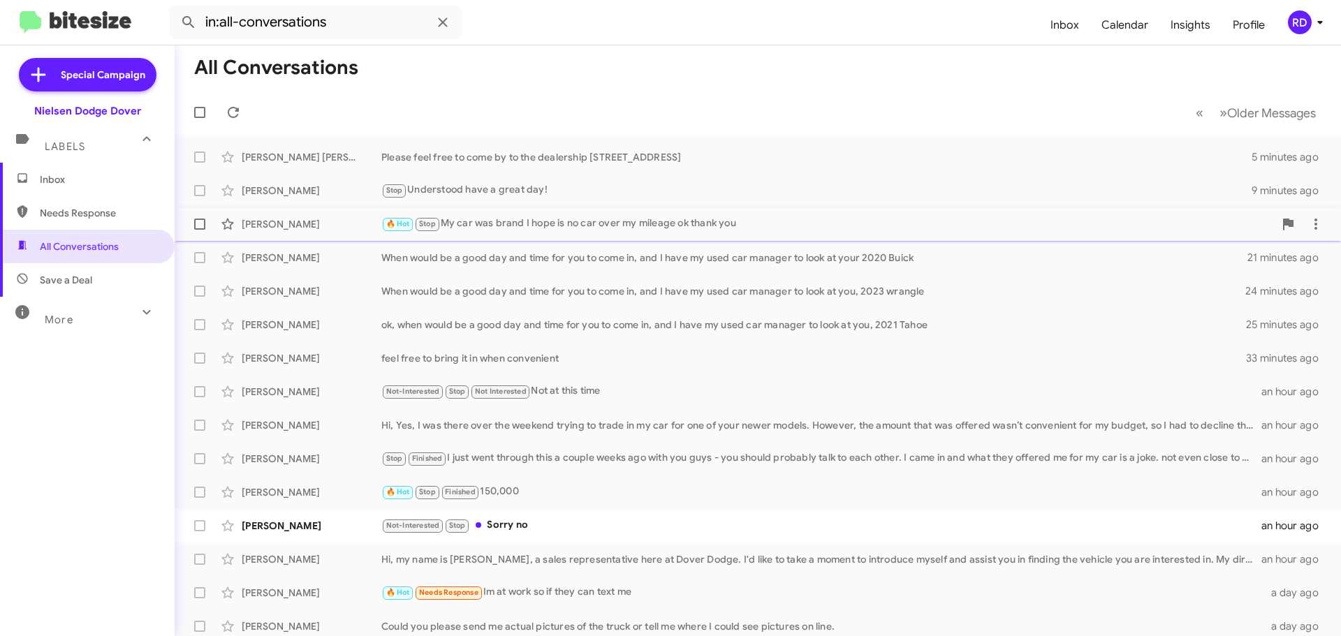
click at [285, 220] on div "[PERSON_NAME]" at bounding box center [312, 224] width 140 height 14
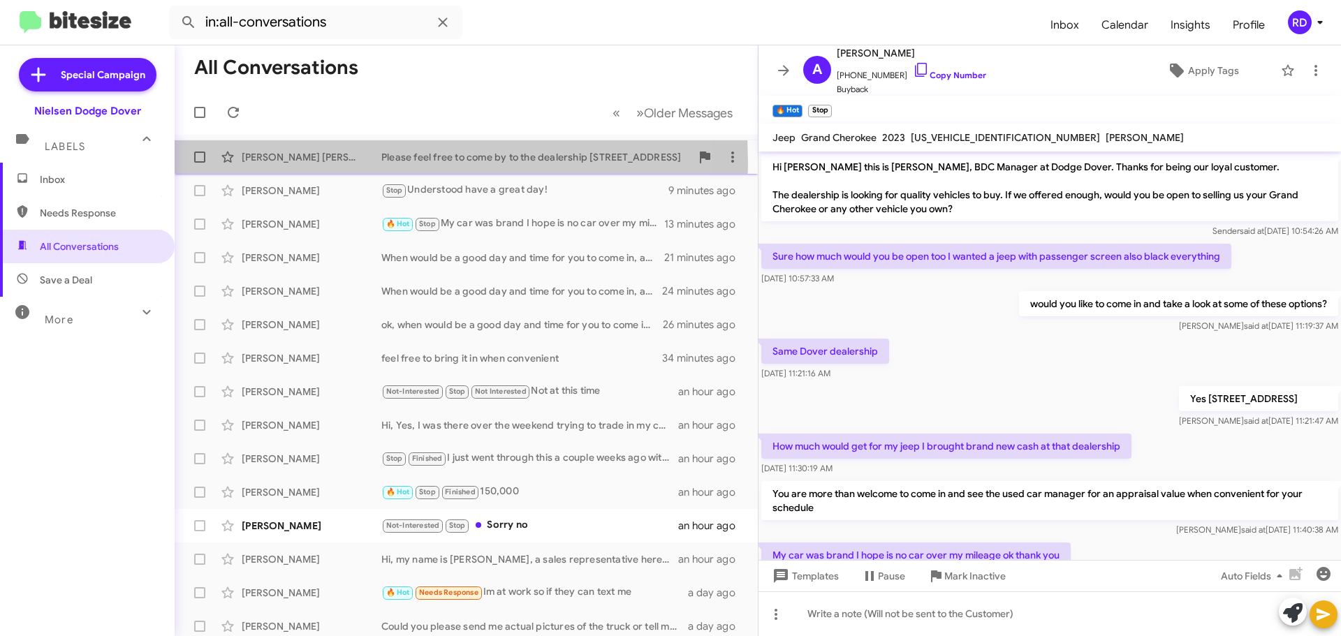
click at [286, 163] on div "[PERSON_NAME] [PERSON_NAME]" at bounding box center [312, 157] width 140 height 14
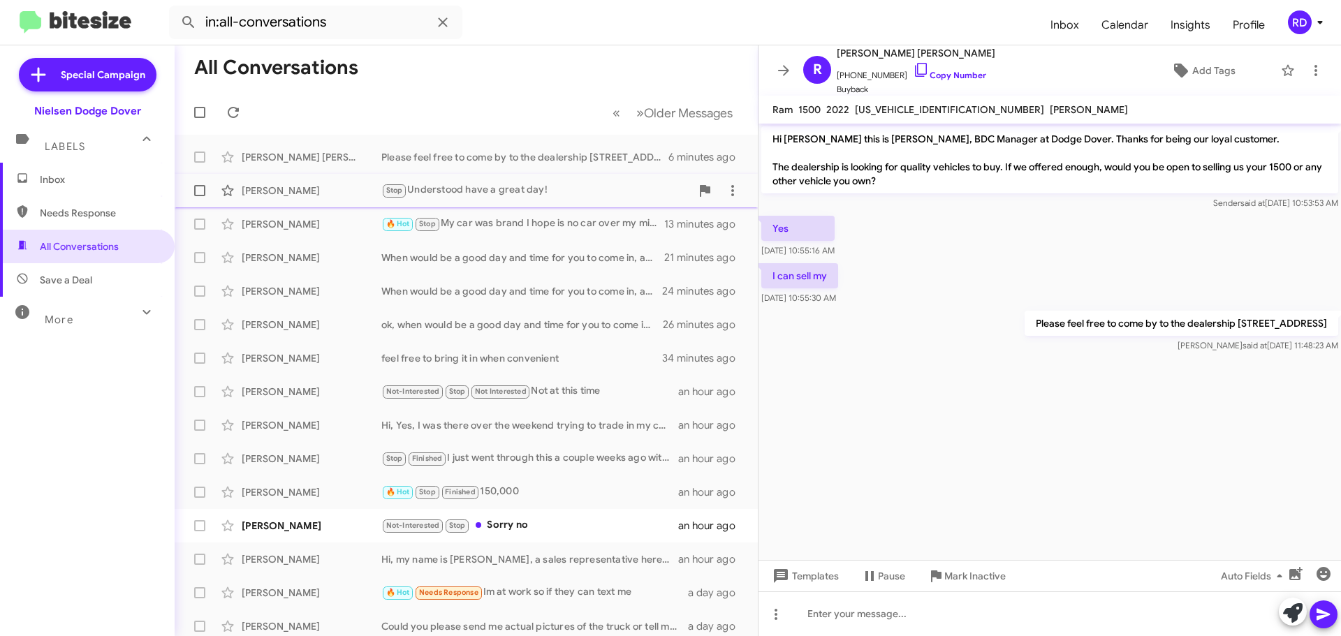
click at [290, 202] on div "[PERSON_NAME] Stop Understood have a great day! 9 minutes ago" at bounding box center [466, 191] width 561 height 28
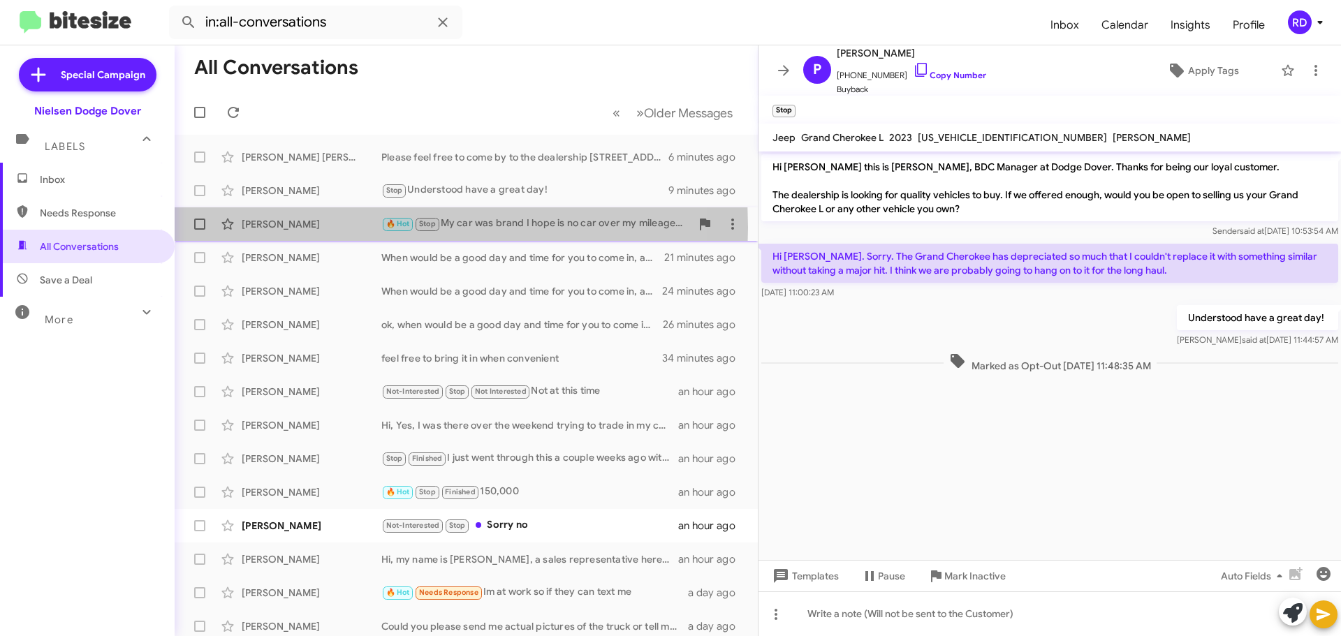
click at [283, 228] on div "[PERSON_NAME]" at bounding box center [312, 224] width 140 height 14
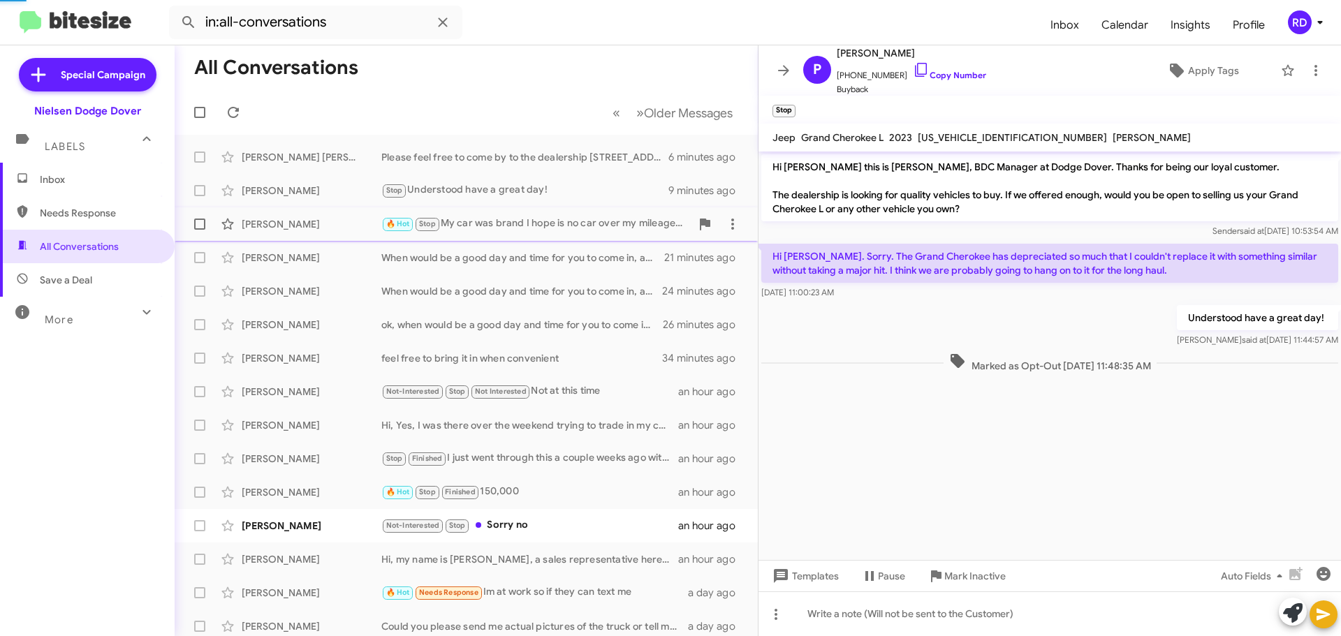
scroll to position [84, 0]
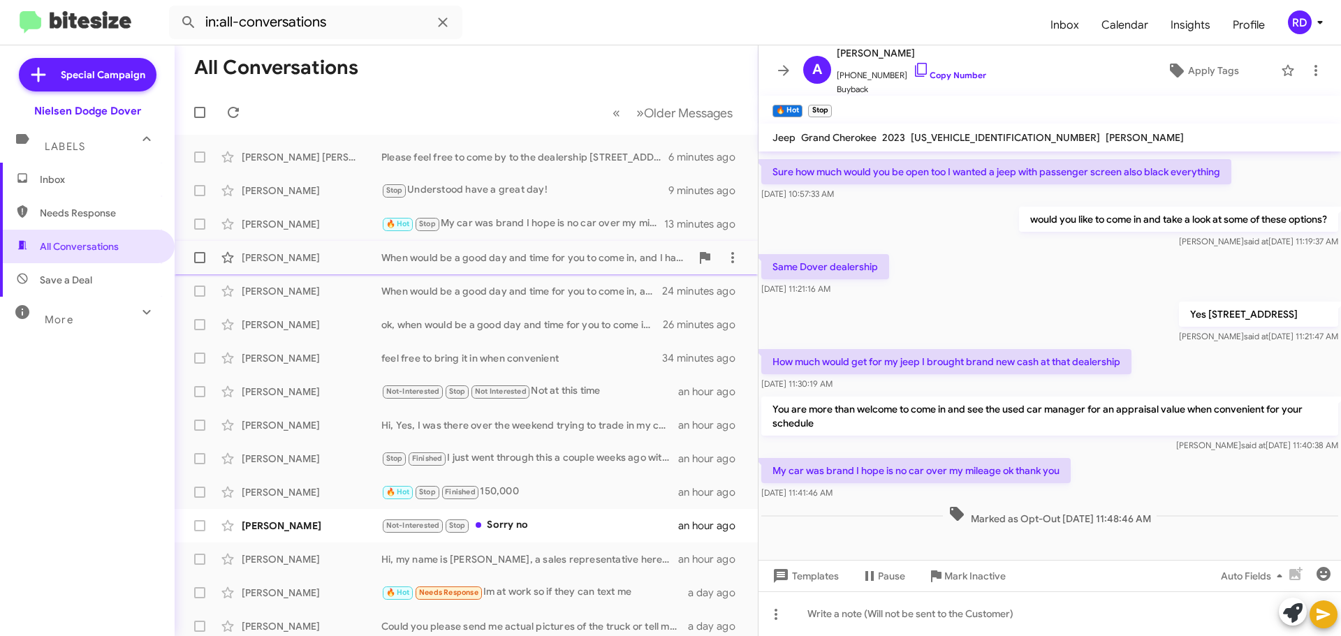
click at [279, 251] on div "[PERSON_NAME]" at bounding box center [312, 258] width 140 height 14
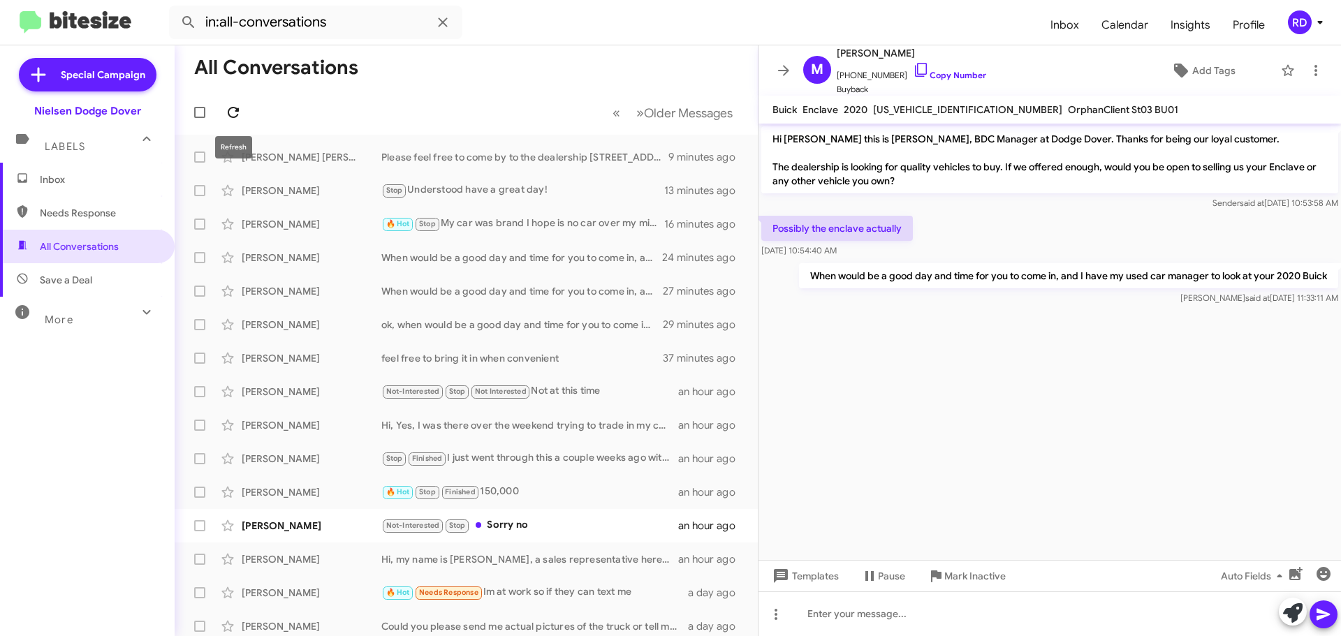
click at [231, 112] on icon at bounding box center [233, 112] width 17 height 17
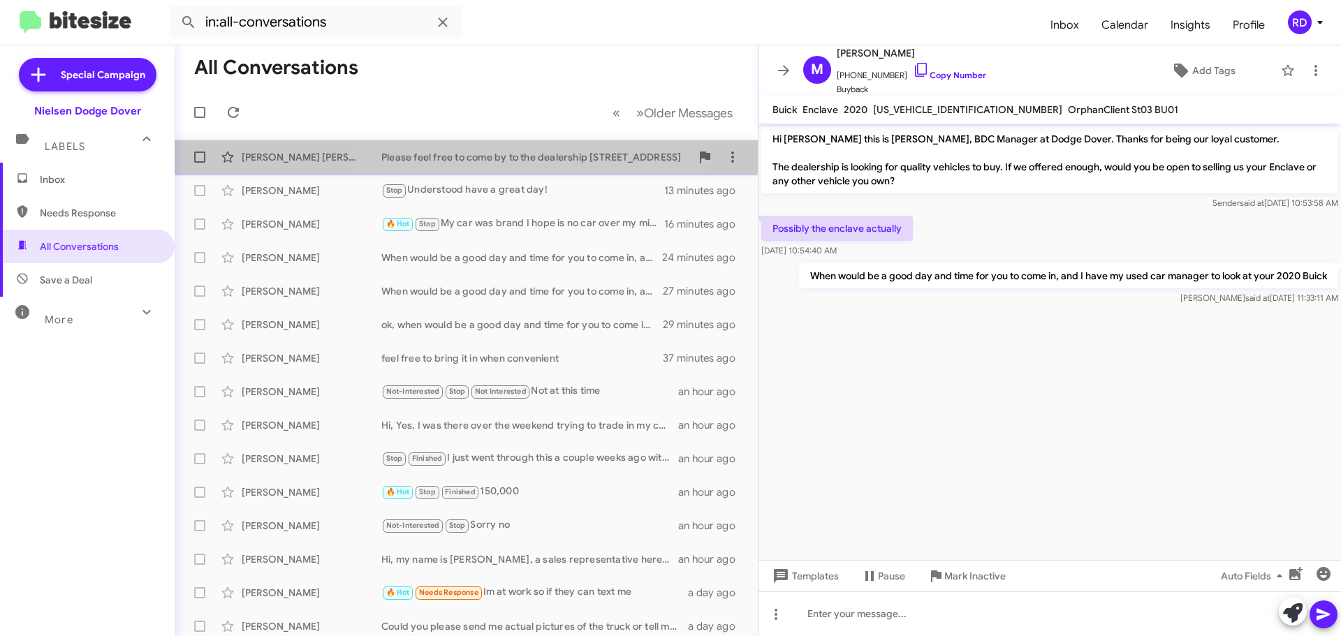
click at [510, 155] on div "Please feel free to come by to the dealership [STREET_ADDRESS]" at bounding box center [535, 157] width 309 height 14
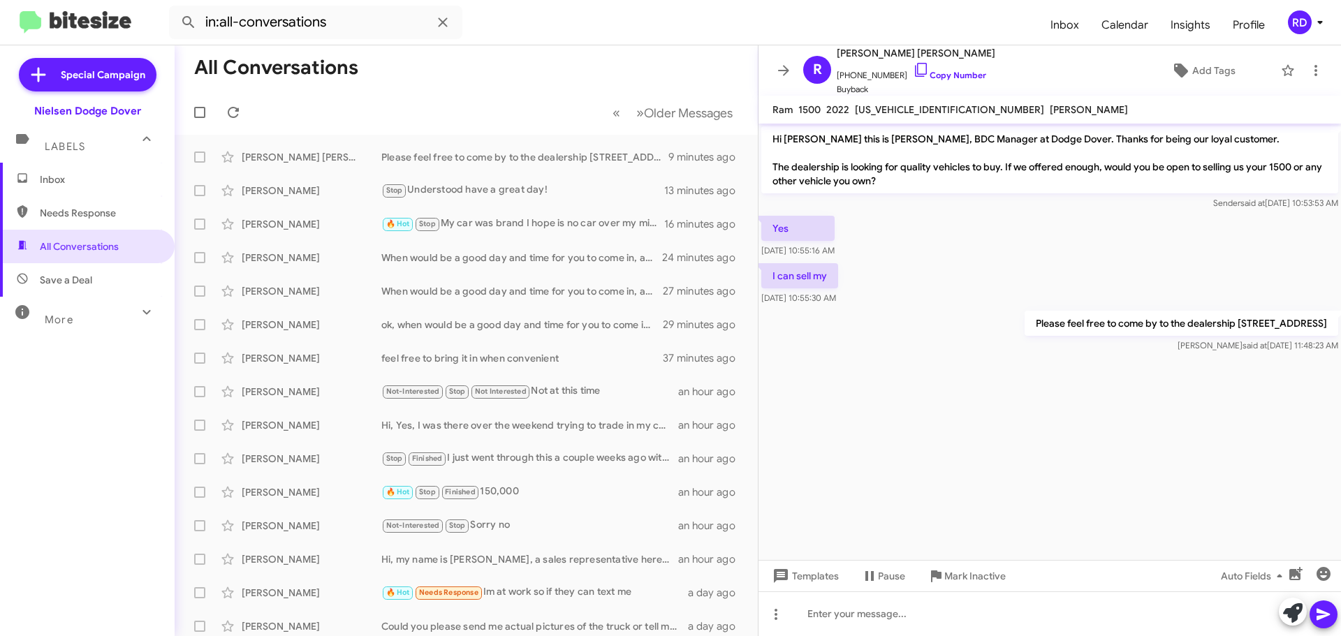
click at [53, 184] on span "Inbox" at bounding box center [99, 179] width 119 height 14
